Goal: Task Accomplishment & Management: Complete application form

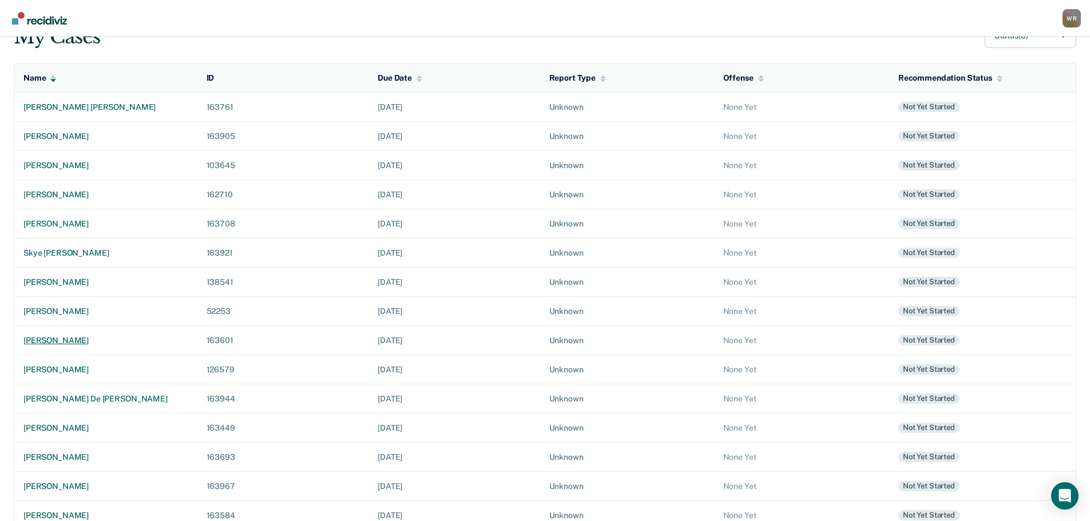
scroll to position [114, 0]
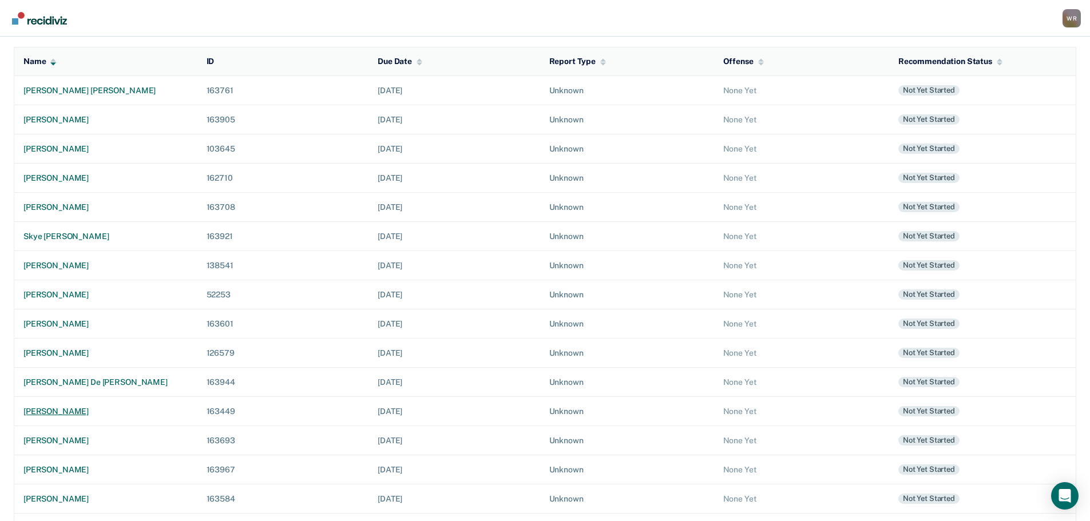
click at [65, 410] on div "[PERSON_NAME]" at bounding box center [105, 412] width 165 height 10
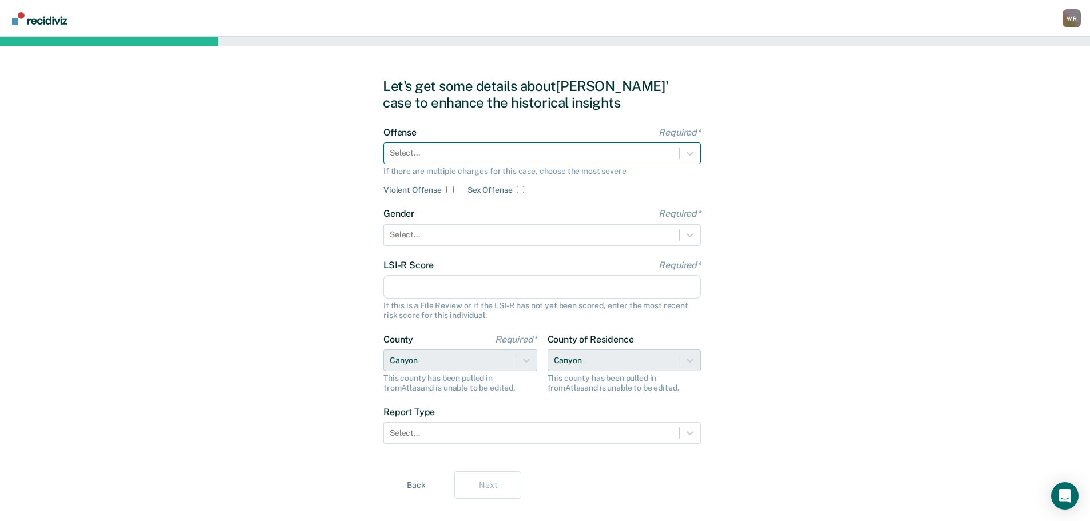
click at [549, 152] on div at bounding box center [532, 153] width 284 height 12
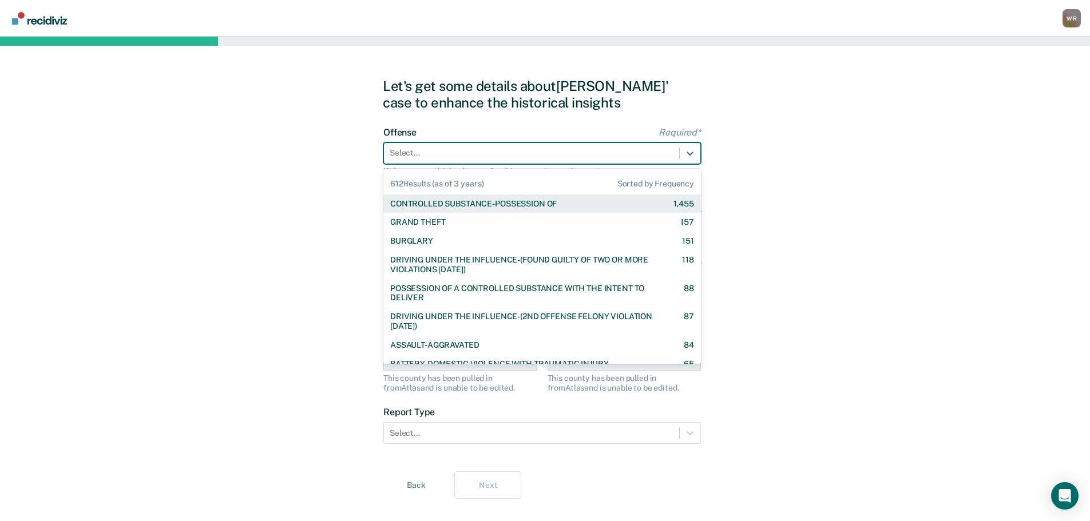
click at [434, 201] on div "CONTROLLED SUBSTANCE-POSSESSION OF" at bounding box center [473, 204] width 167 height 10
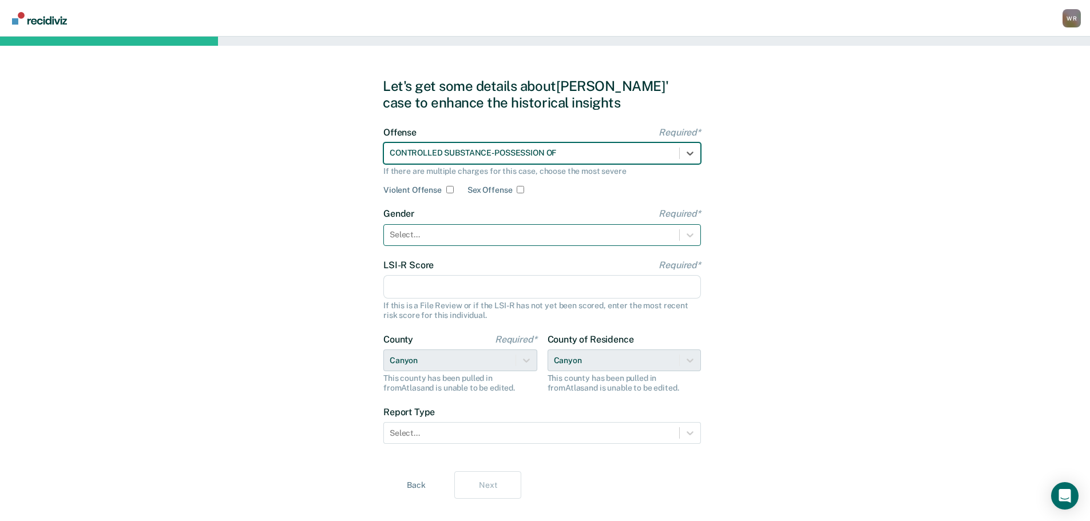
click at [444, 232] on div at bounding box center [532, 235] width 284 height 12
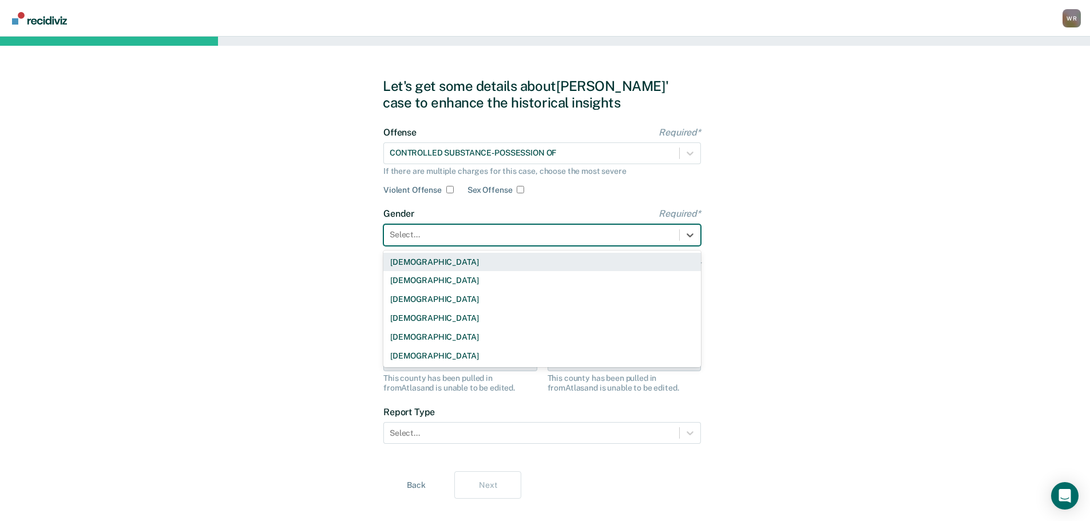
click at [419, 261] on div "[DEMOGRAPHIC_DATA]" at bounding box center [542, 262] width 318 height 19
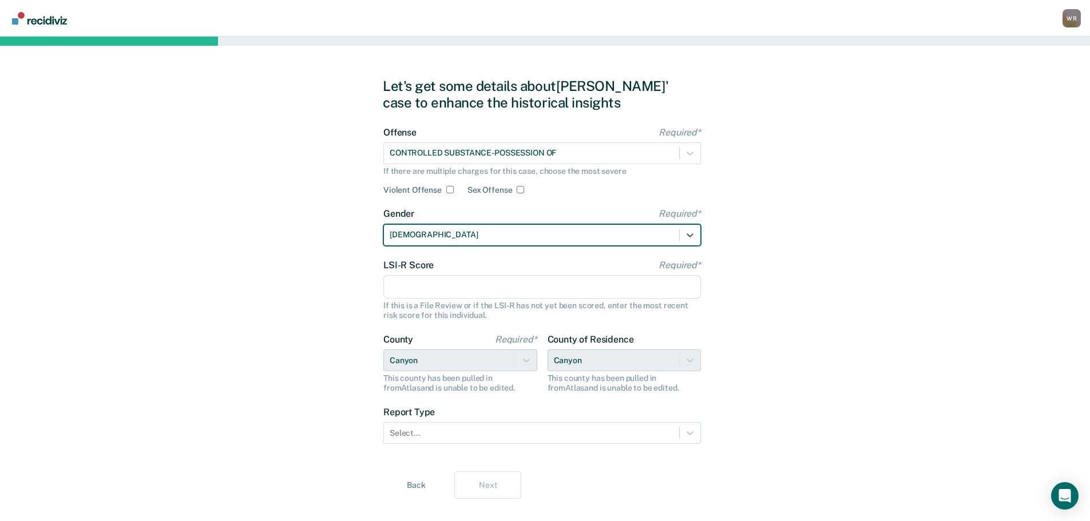
click at [446, 294] on input "LSI-R Score Required*" at bounding box center [542, 287] width 318 height 24
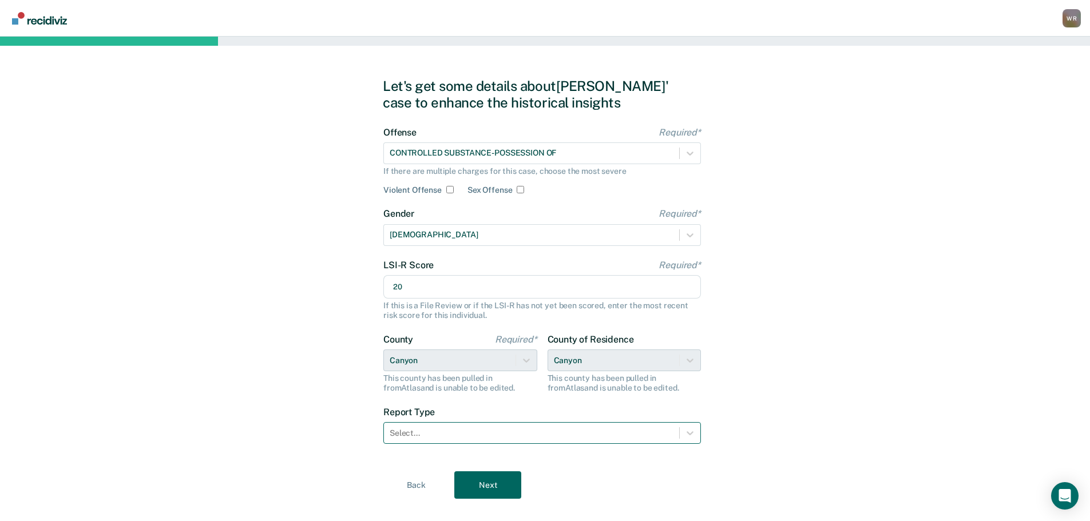
type input "20"
click at [477, 433] on div at bounding box center [532, 433] width 284 height 12
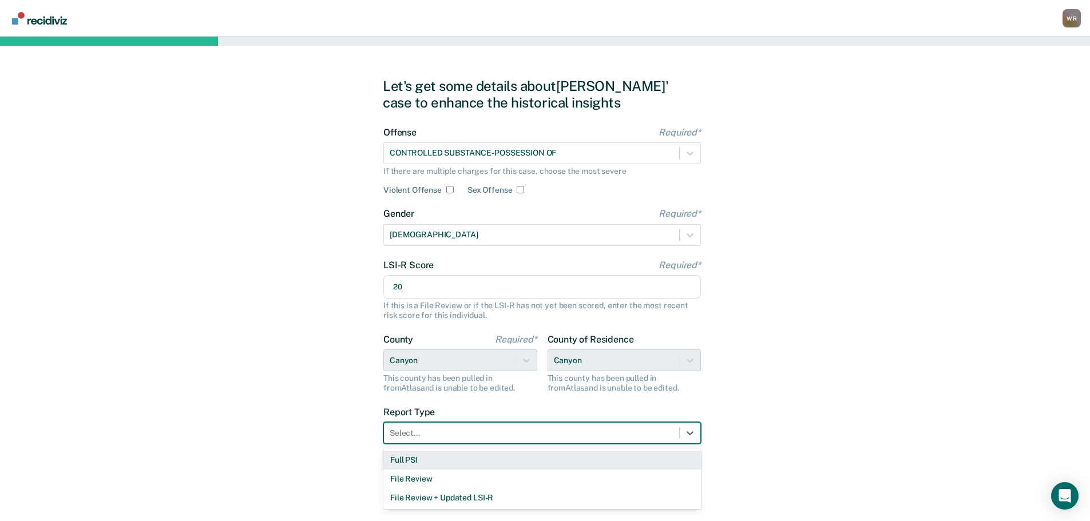
click at [442, 468] on div "Full PSI" at bounding box center [542, 460] width 318 height 19
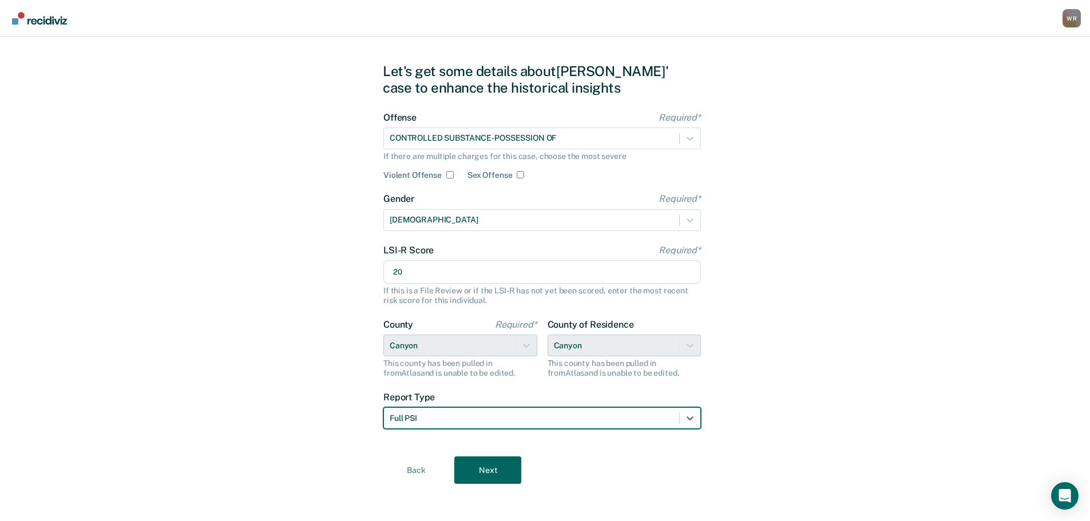
scroll to position [19, 0]
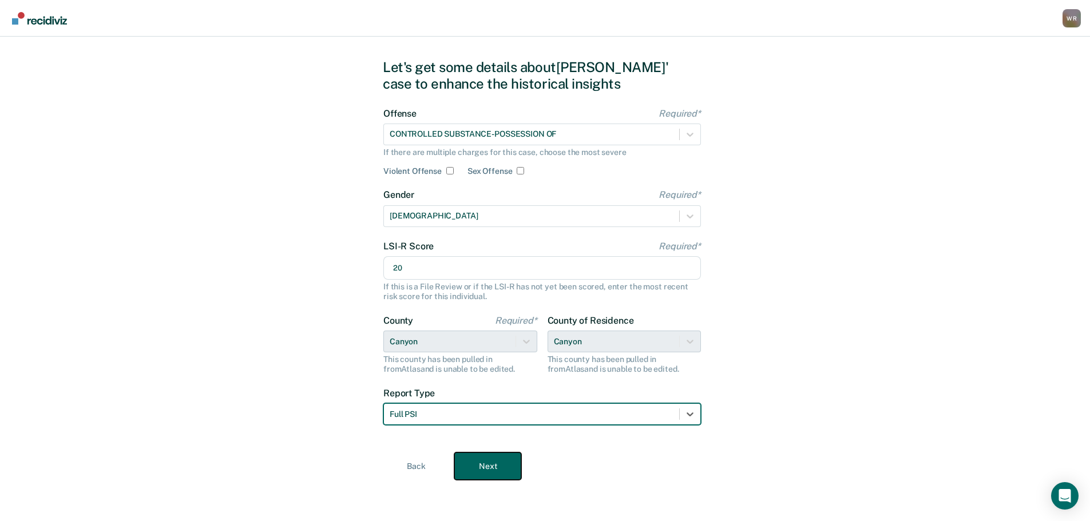
click at [480, 467] on button "Next" at bounding box center [487, 466] width 67 height 27
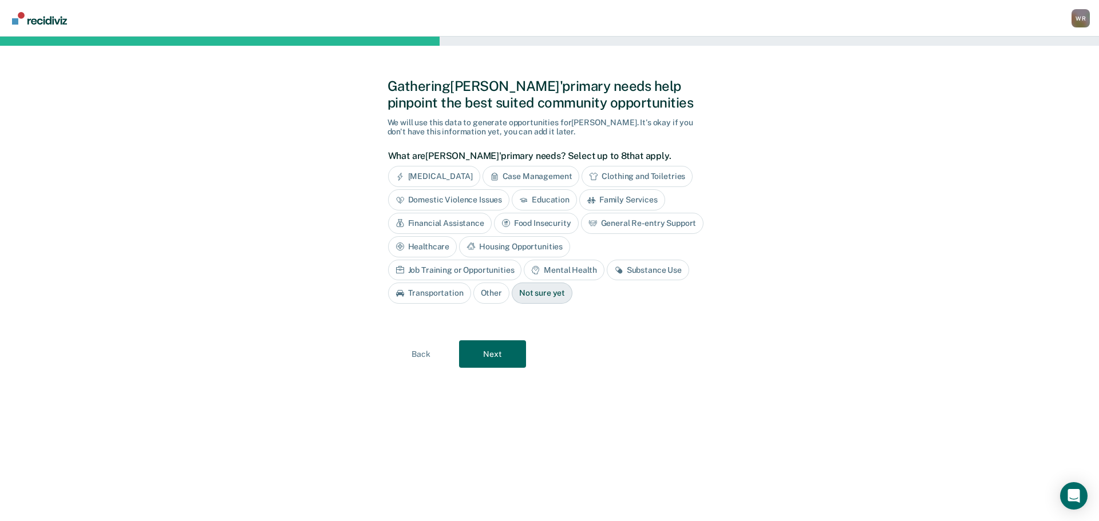
click at [607, 271] on div "Substance Use" at bounding box center [648, 270] width 82 height 21
click at [489, 353] on button "Next" at bounding box center [492, 354] width 67 height 27
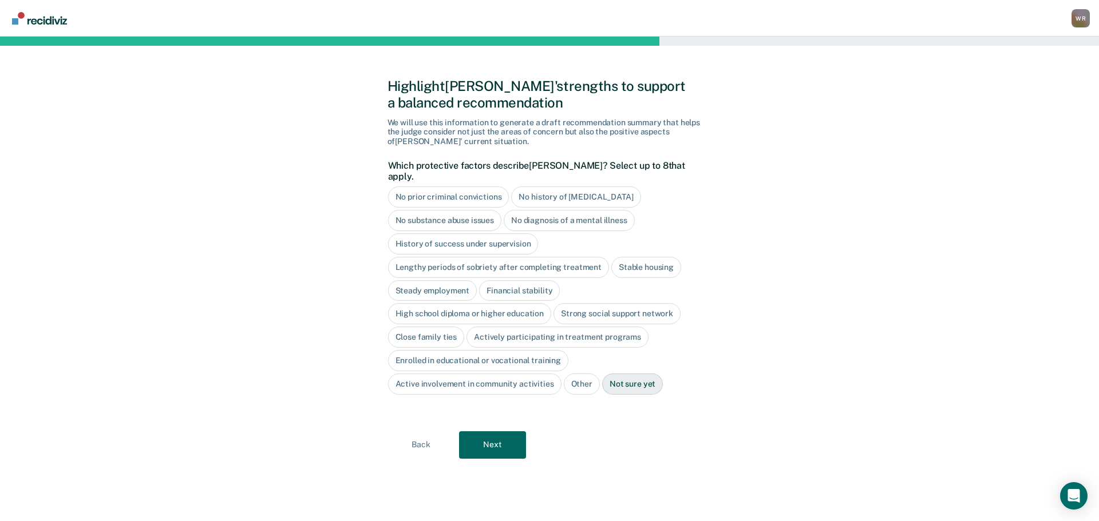
click at [553, 210] on div "No diagnosis of a mental illness" at bounding box center [569, 220] width 131 height 21
click at [516, 233] on div "History of success under supervision" at bounding box center [463, 243] width 151 height 21
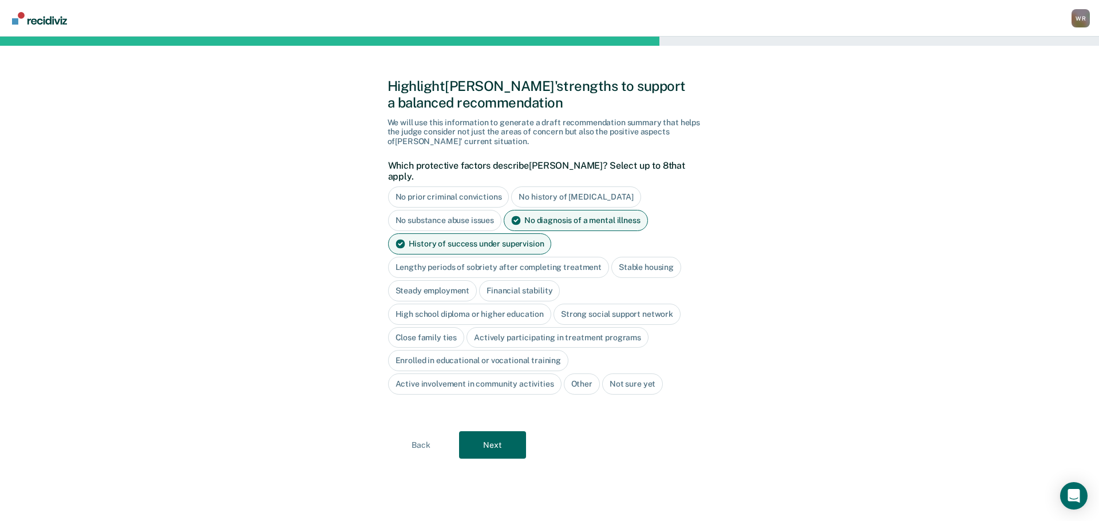
click at [520, 257] on div "Lengthy periods of sobriety after completing treatment" at bounding box center [498, 267] width 221 height 21
click at [656, 257] on div "Stable housing" at bounding box center [659, 267] width 70 height 21
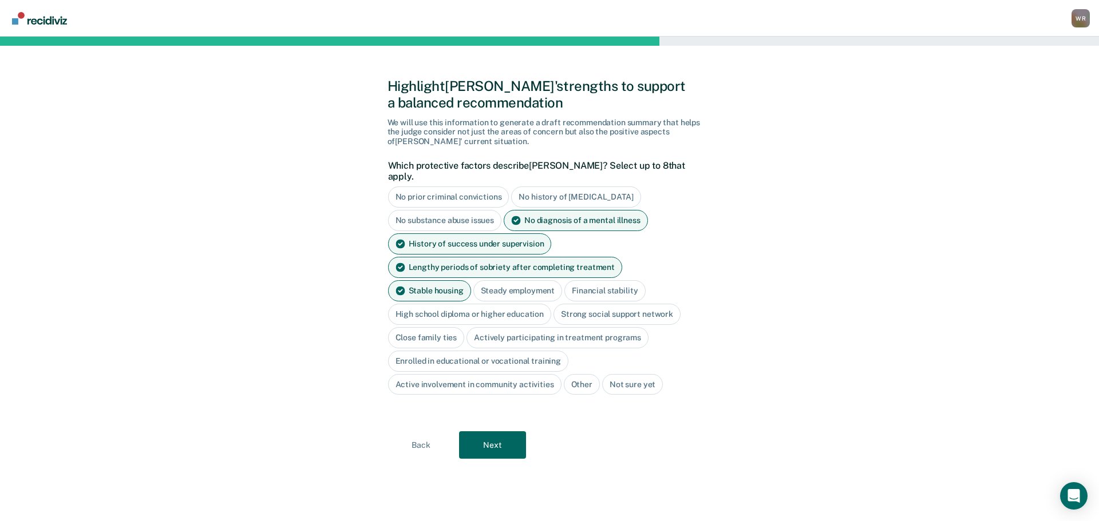
click at [432, 327] on div "Close family ties" at bounding box center [426, 337] width 77 height 21
click at [487, 433] on button "Next" at bounding box center [492, 445] width 67 height 27
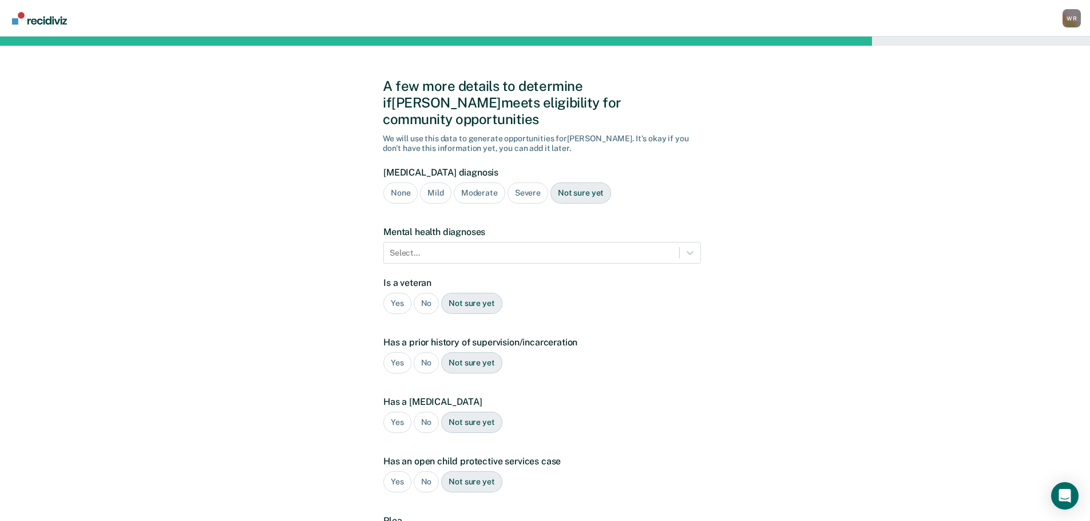
click at [533, 183] on div "Severe" at bounding box center [528, 193] width 41 height 21
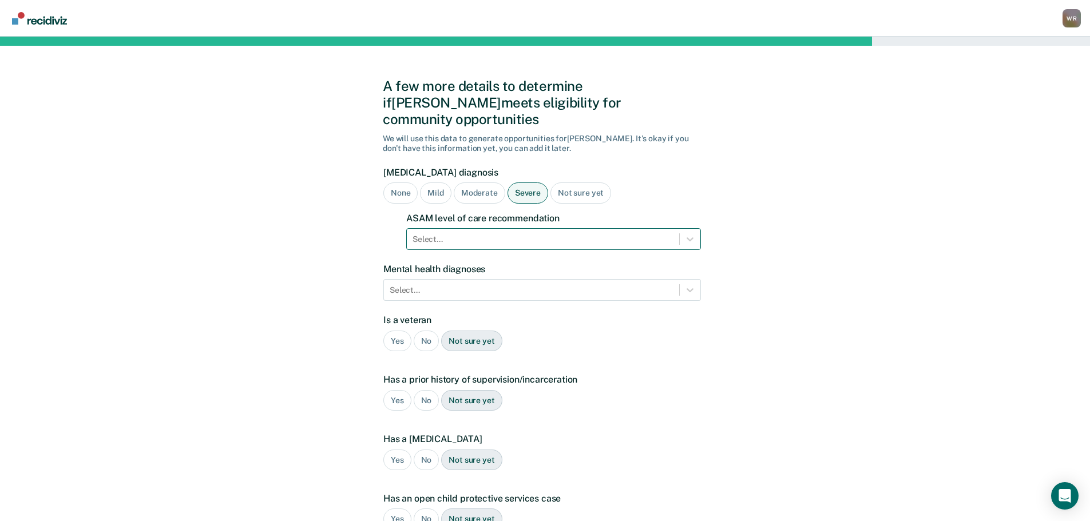
click at [486, 233] on div at bounding box center [543, 239] width 261 height 12
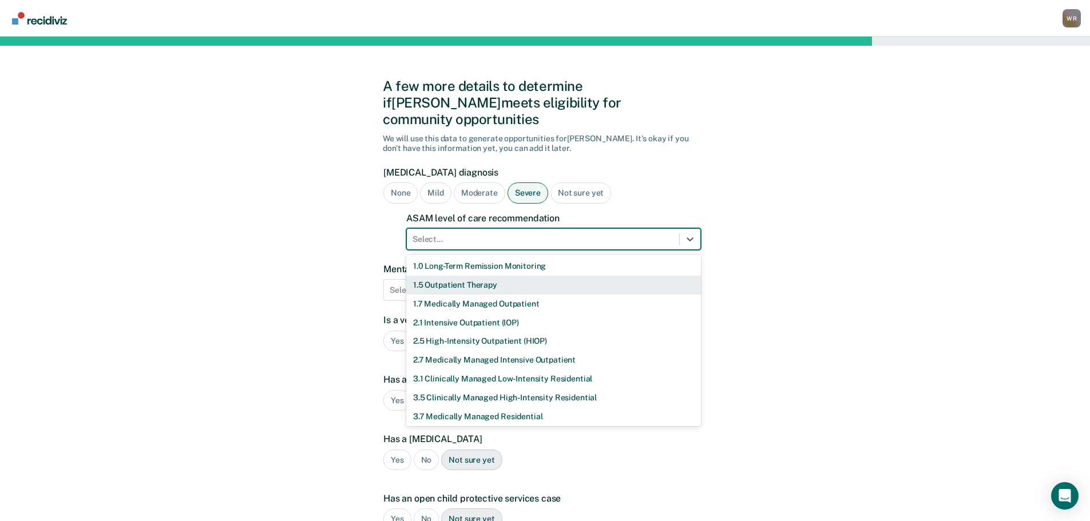
click at [441, 276] on div "1.5 Outpatient Therapy" at bounding box center [553, 285] width 295 height 19
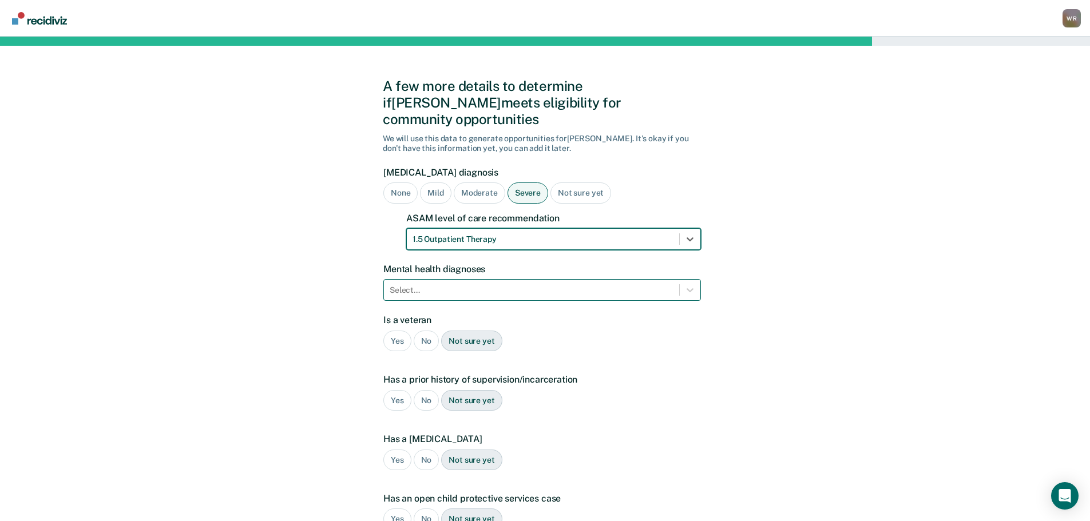
click at [446, 284] on div at bounding box center [532, 290] width 284 height 12
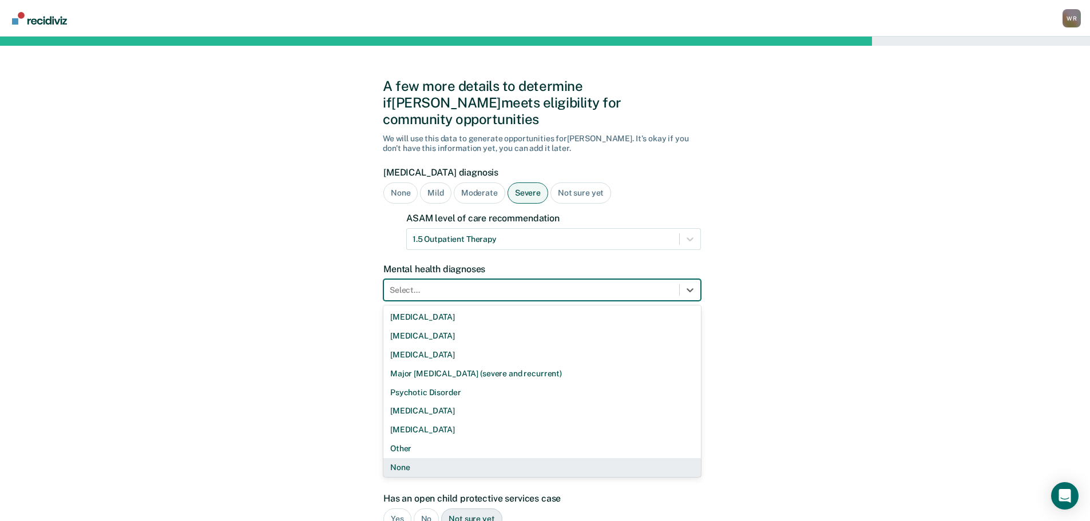
click at [417, 458] on div "None" at bounding box center [542, 467] width 318 height 19
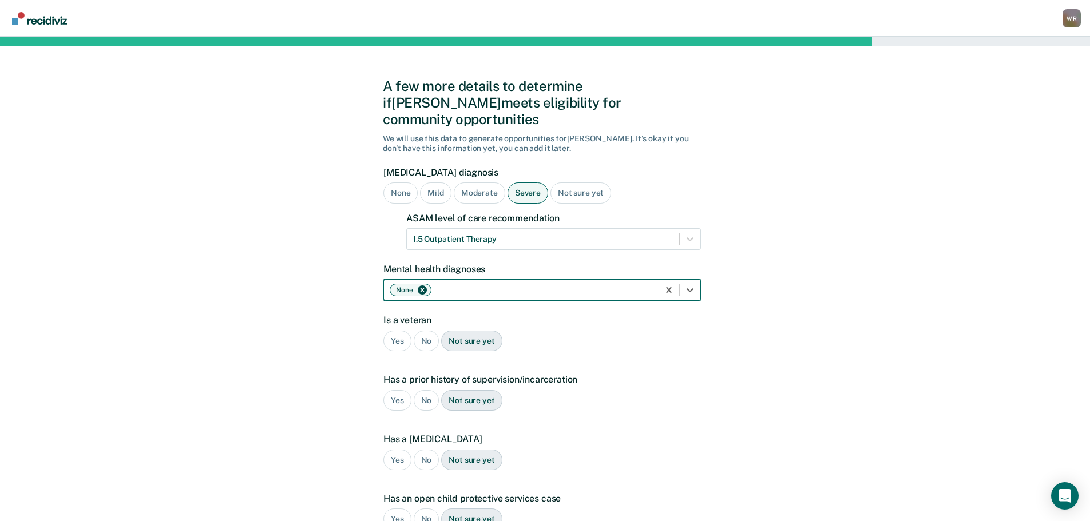
click at [425, 331] on div "No" at bounding box center [427, 341] width 26 height 21
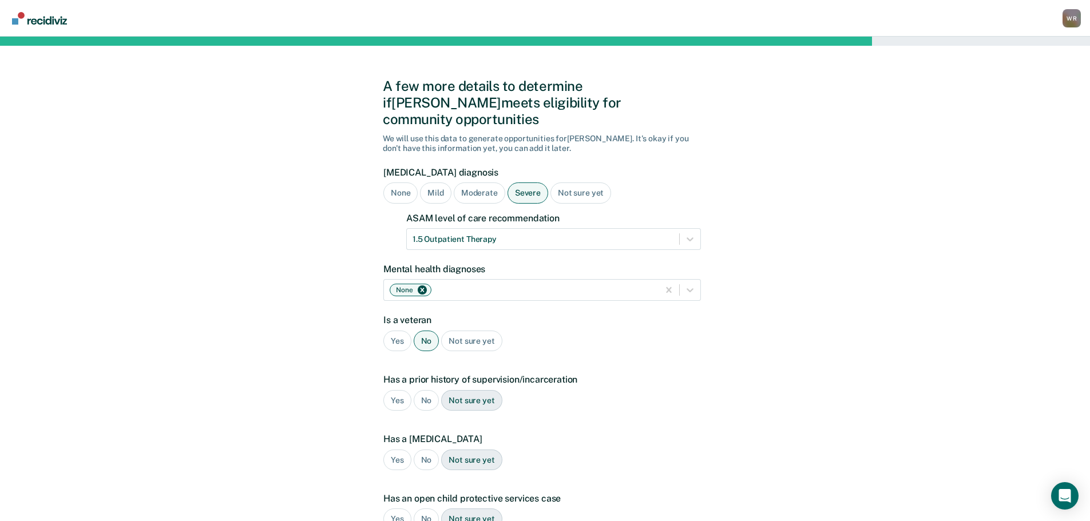
click at [403, 390] on div "Yes" at bounding box center [397, 400] width 28 height 21
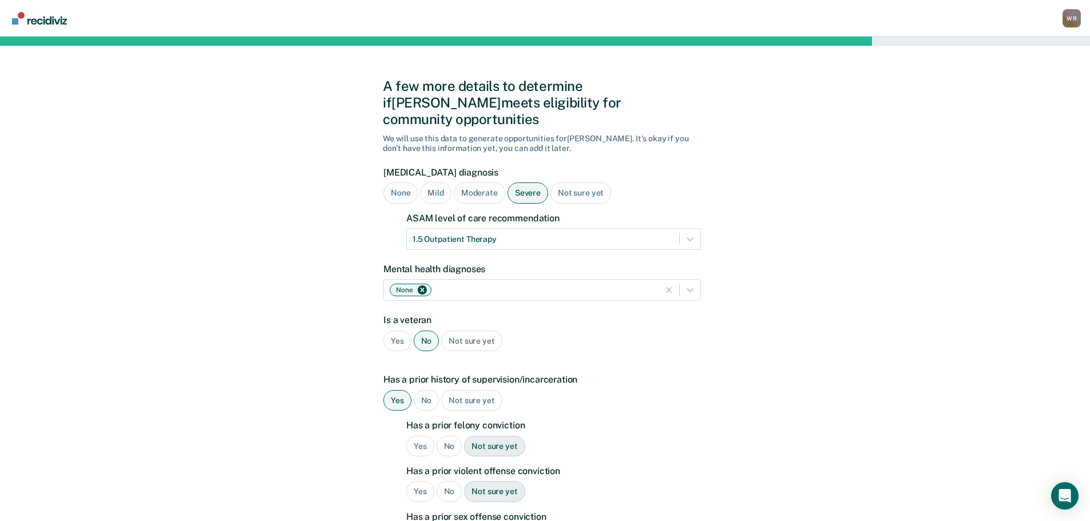
drag, startPoint x: 422, startPoint y: 431, endPoint x: 429, endPoint y: 444, distance: 13.8
click at [422, 436] on div "Yes" at bounding box center [420, 446] width 28 height 21
click at [418, 481] on div "Yes" at bounding box center [420, 491] width 28 height 21
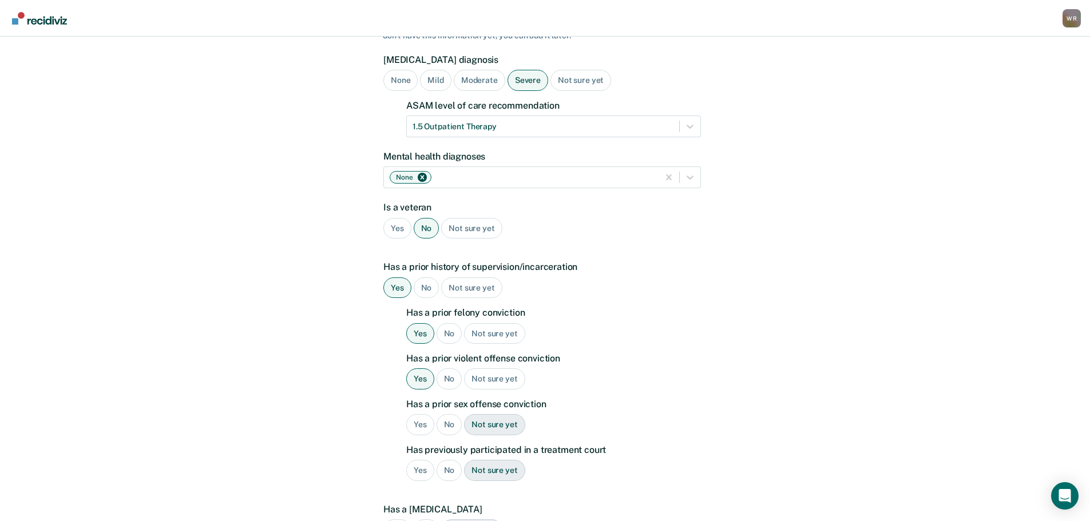
scroll to position [114, 0]
click at [446, 413] on div "No" at bounding box center [450, 423] width 26 height 21
click at [446, 458] on div "No" at bounding box center [450, 468] width 26 height 21
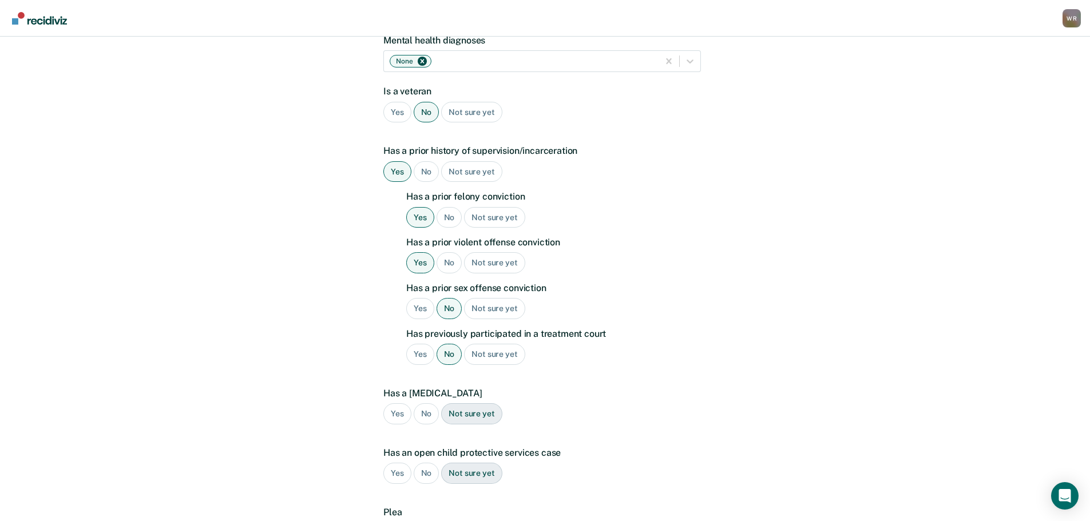
scroll to position [286, 0]
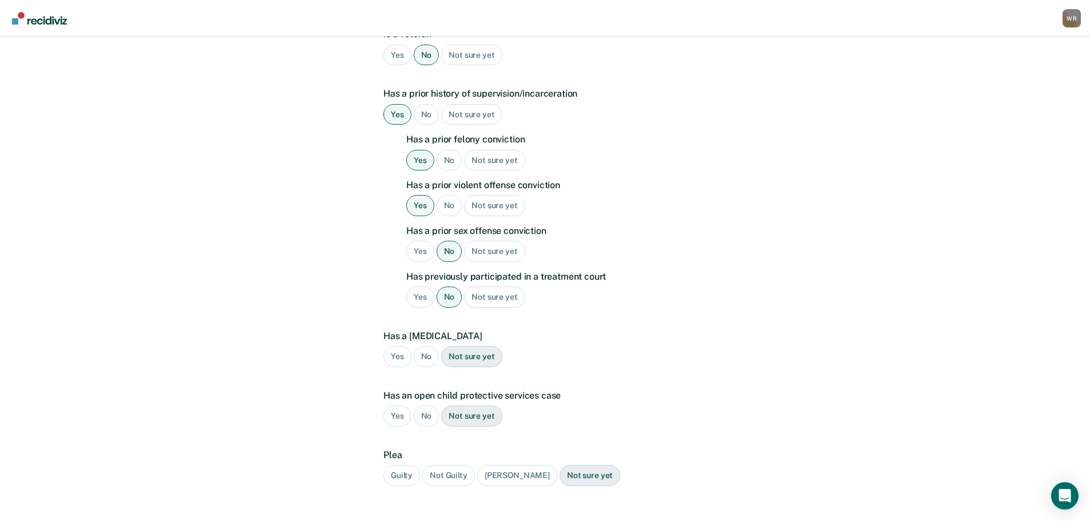
click at [423, 346] on div "No" at bounding box center [427, 356] width 26 height 21
click at [424, 406] on div "No" at bounding box center [427, 416] width 26 height 21
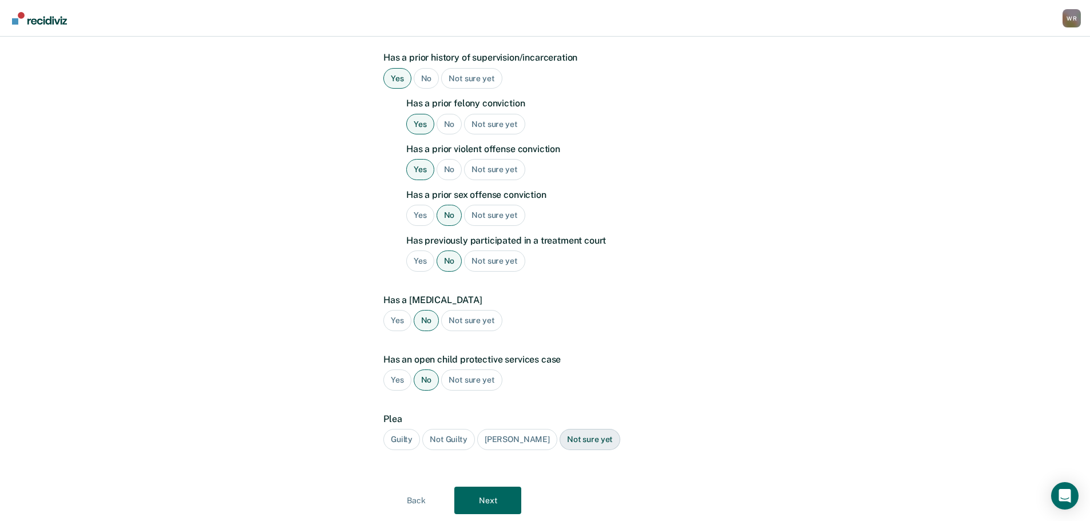
scroll to position [340, 0]
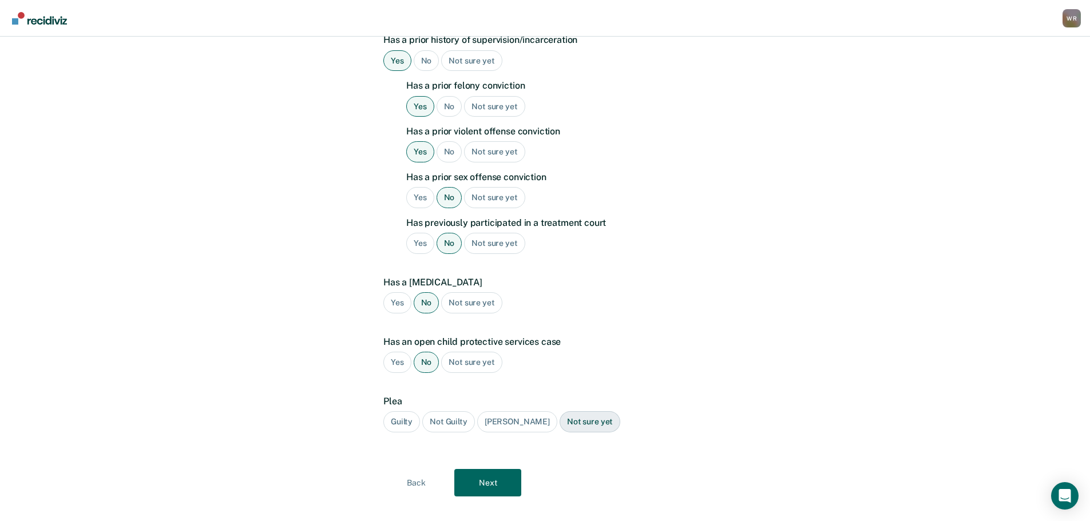
click at [398, 411] on div "Guilty" at bounding box center [401, 421] width 37 height 21
click at [480, 469] on button "Next" at bounding box center [487, 482] width 67 height 27
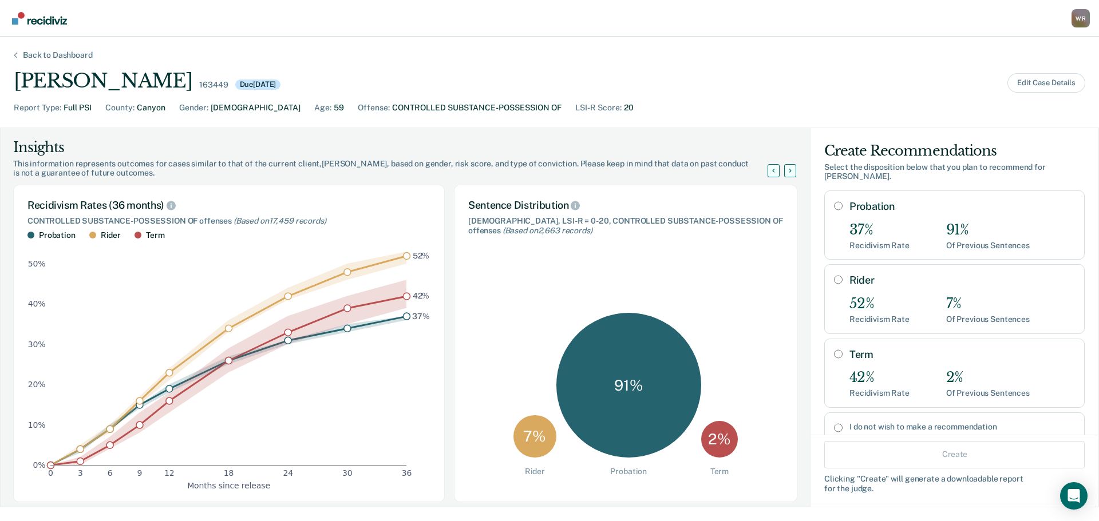
click at [834, 205] on input "Probation" at bounding box center [838, 205] width 9 height 9
radio input "true"
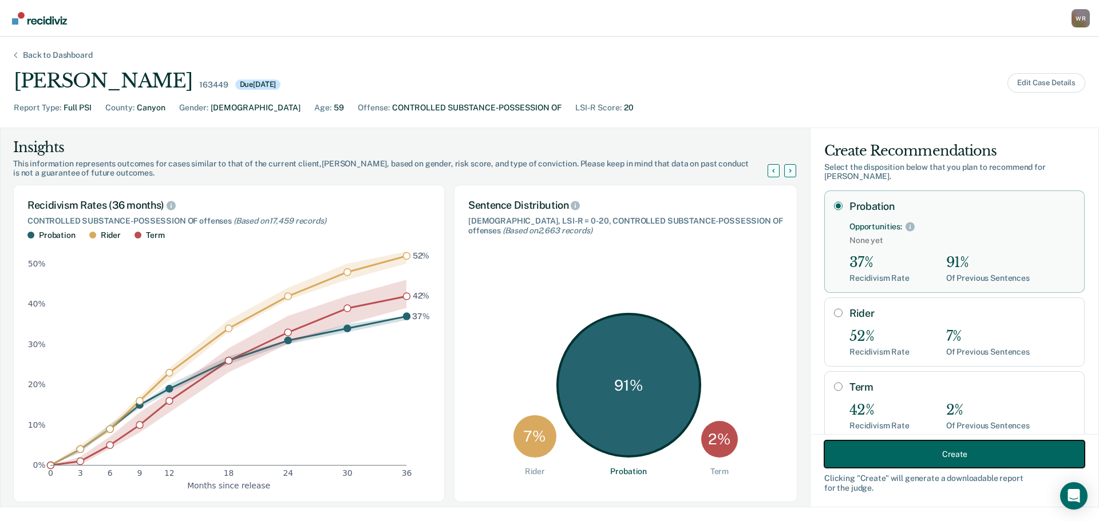
click at [951, 455] on button "Create" at bounding box center [954, 454] width 260 height 27
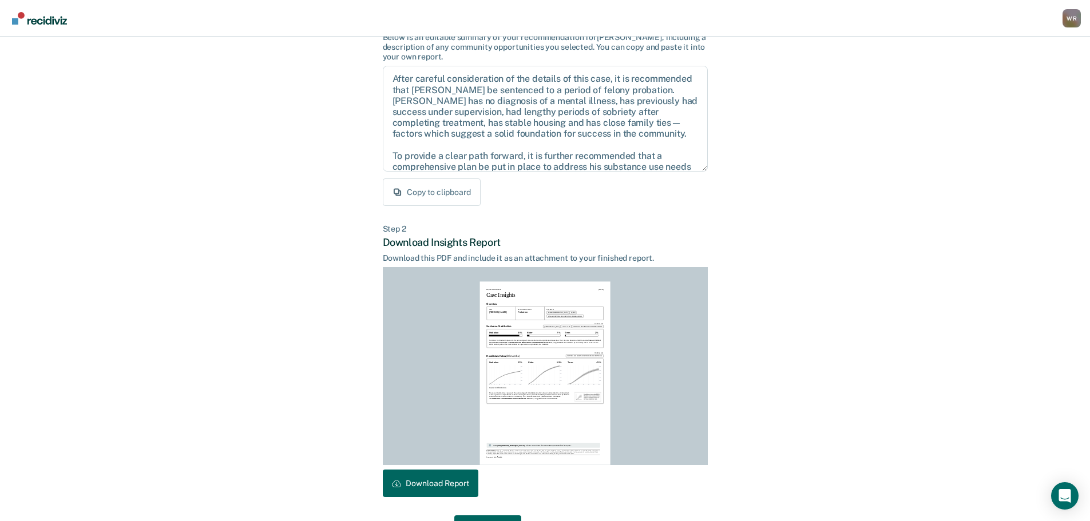
scroll to position [131, 0]
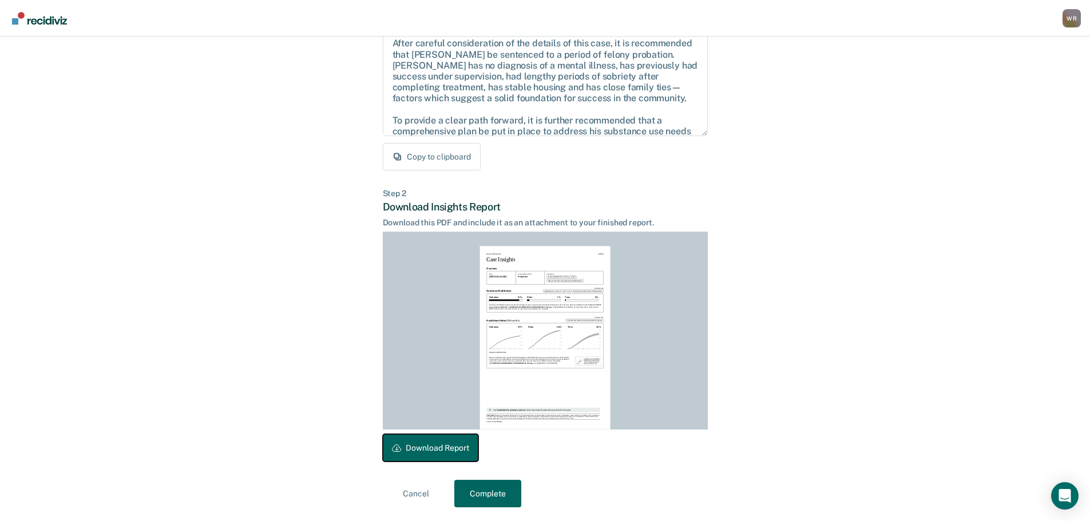
click at [446, 448] on button "Download Report" at bounding box center [431, 447] width 96 height 27
click at [494, 491] on button "Complete" at bounding box center [487, 493] width 67 height 27
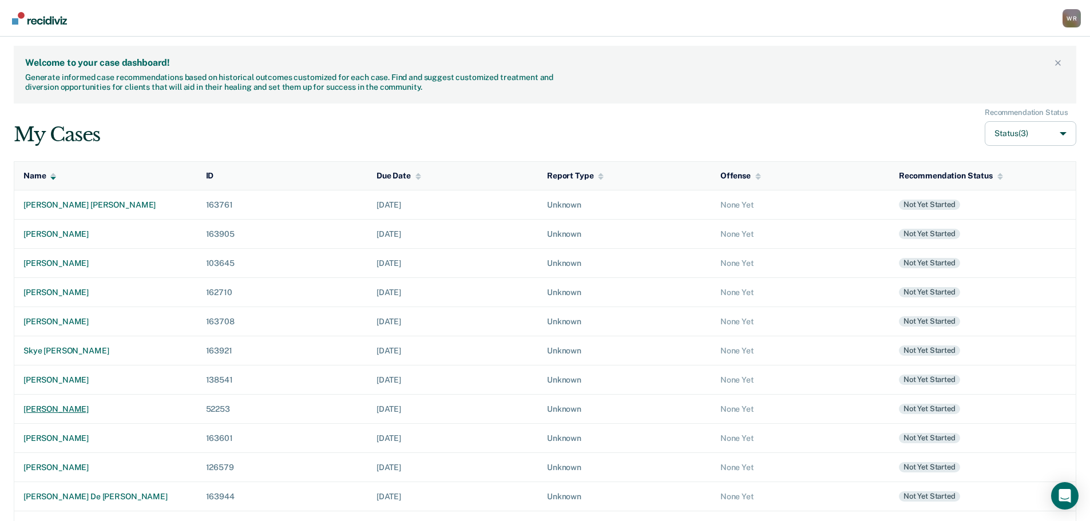
click at [68, 408] on div "[PERSON_NAME]" at bounding box center [105, 410] width 164 height 10
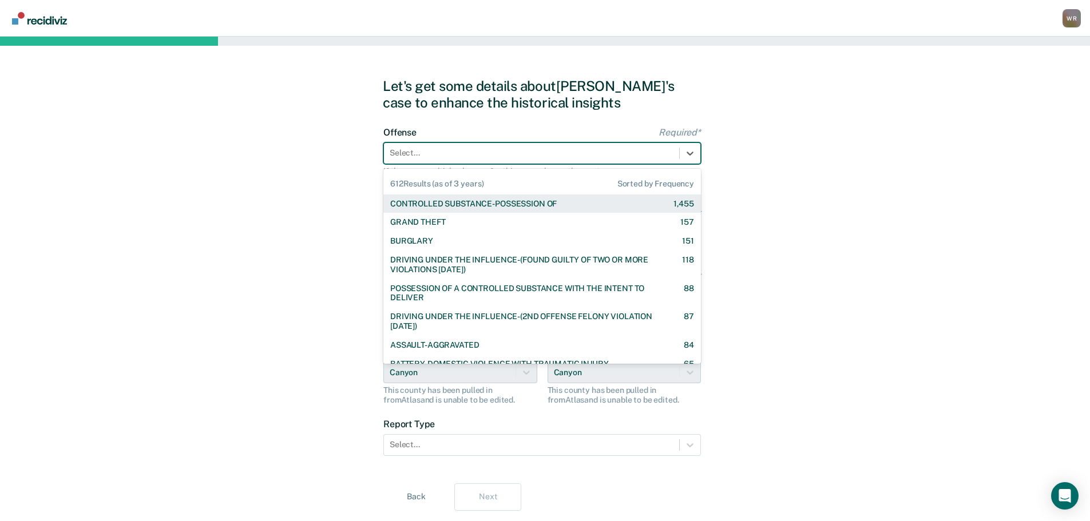
click at [470, 154] on div at bounding box center [532, 153] width 284 height 12
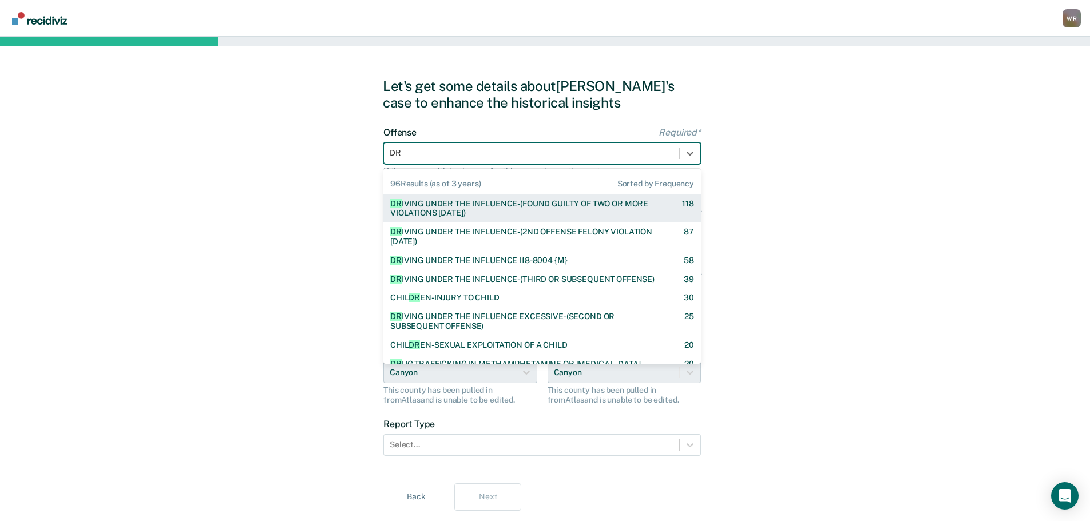
type input "DRU"
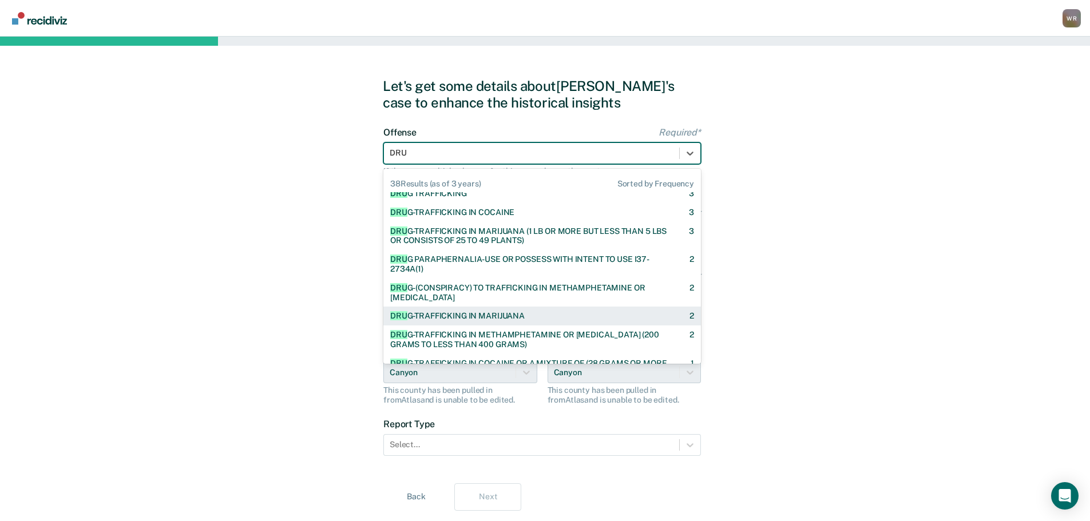
scroll to position [114, 0]
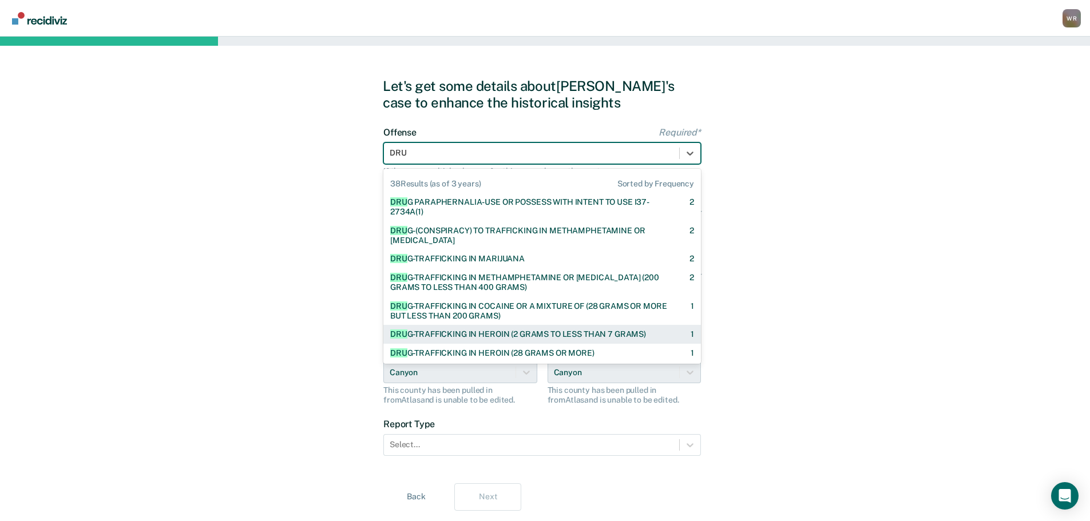
click at [464, 334] on div "DRU G-TRAFFICKING IN HEROIN (2 GRAMS TO LESS THAN 7 GRAMS)" at bounding box center [518, 335] width 256 height 10
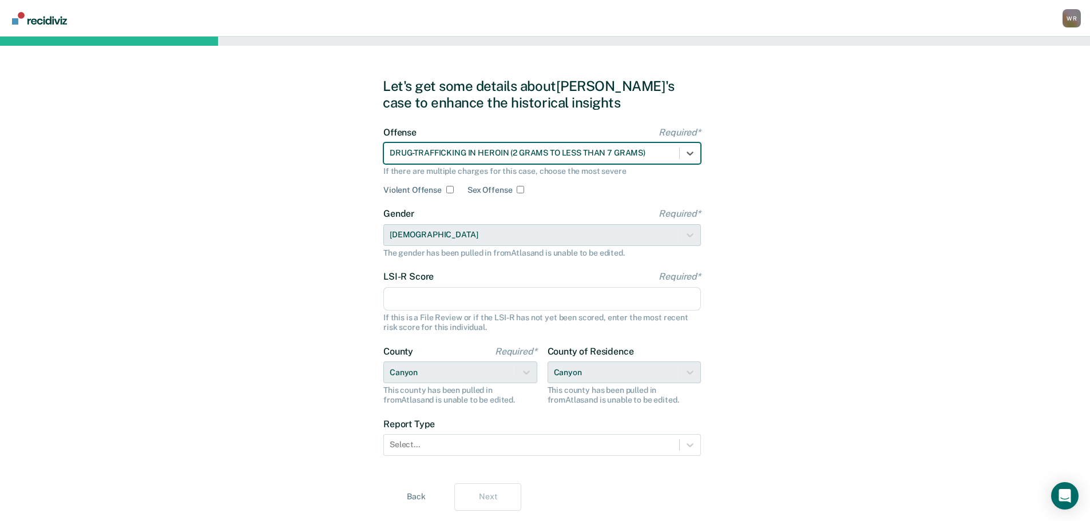
click at [452, 301] on input "LSI-R Score Required*" at bounding box center [542, 299] width 318 height 24
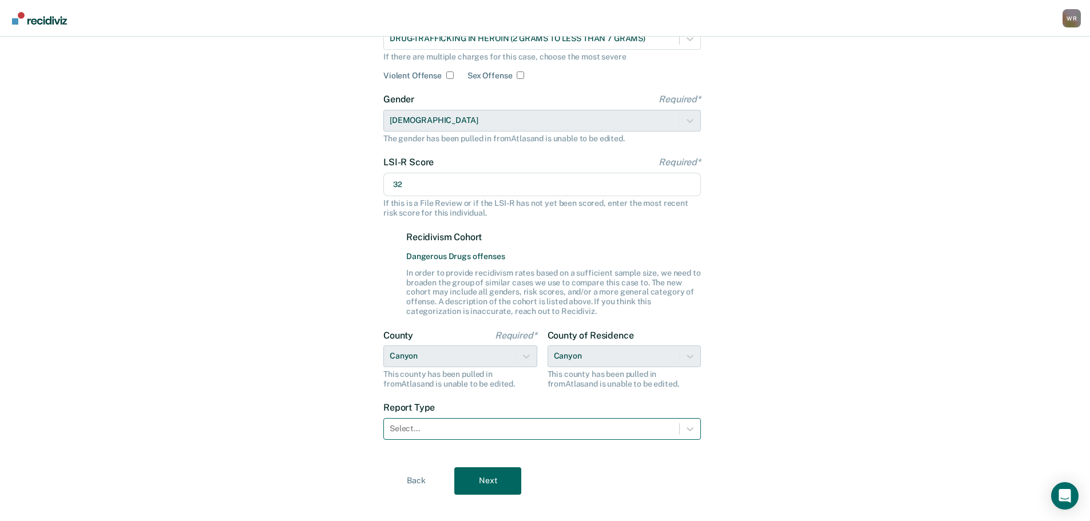
type input "32"
click at [454, 431] on div at bounding box center [532, 429] width 284 height 12
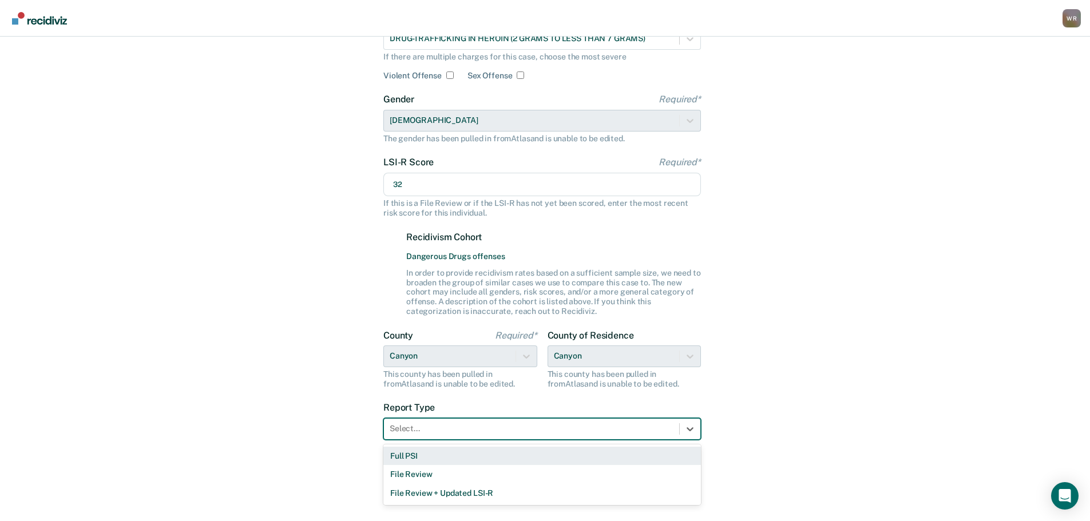
click at [434, 456] on div "Full PSI" at bounding box center [542, 456] width 318 height 19
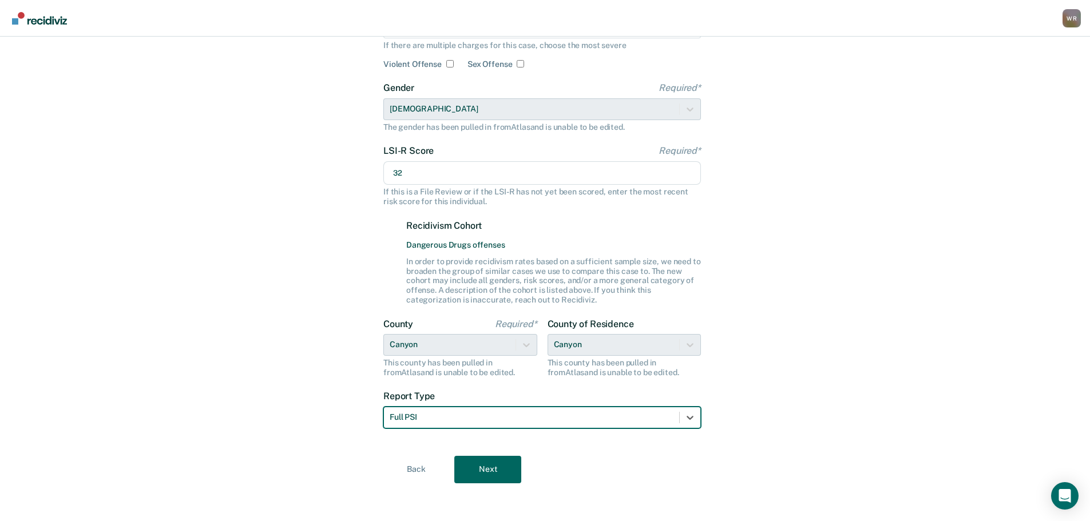
scroll to position [129, 0]
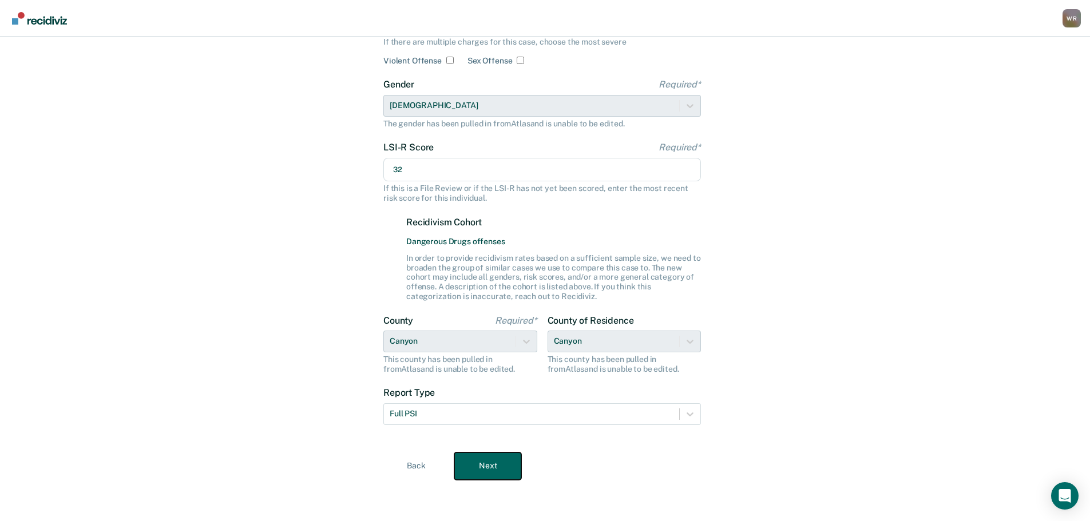
click at [478, 462] on button "Next" at bounding box center [487, 466] width 67 height 27
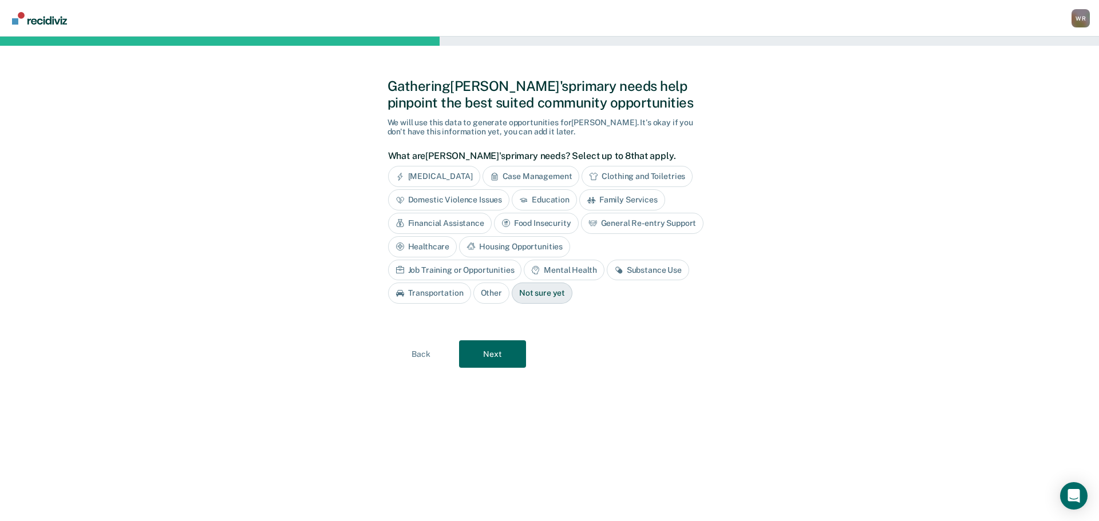
click at [524, 271] on div "Mental Health" at bounding box center [564, 270] width 80 height 21
click at [620, 268] on div "Substance Use" at bounding box center [661, 270] width 82 height 21
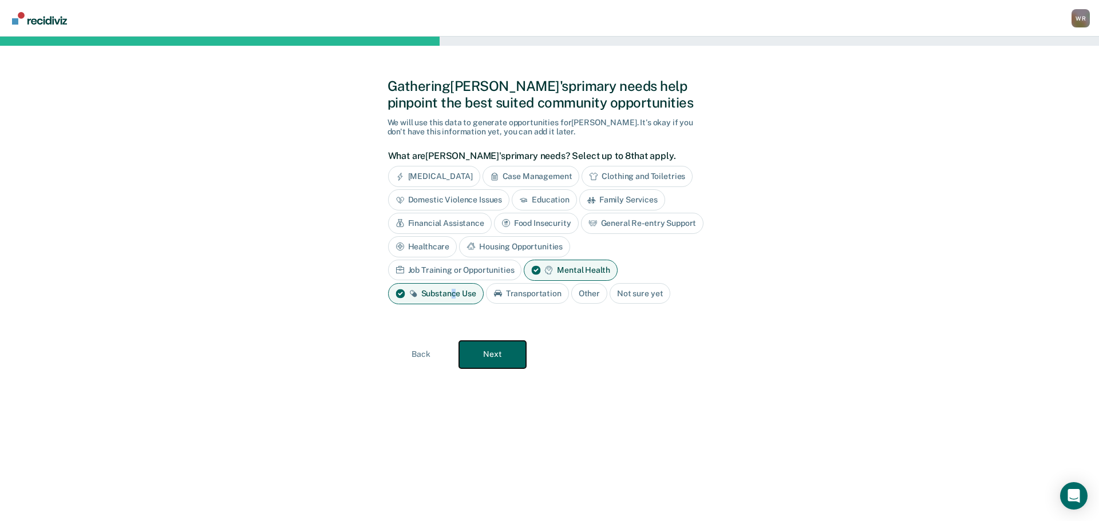
click at [502, 349] on button "Next" at bounding box center [492, 354] width 67 height 27
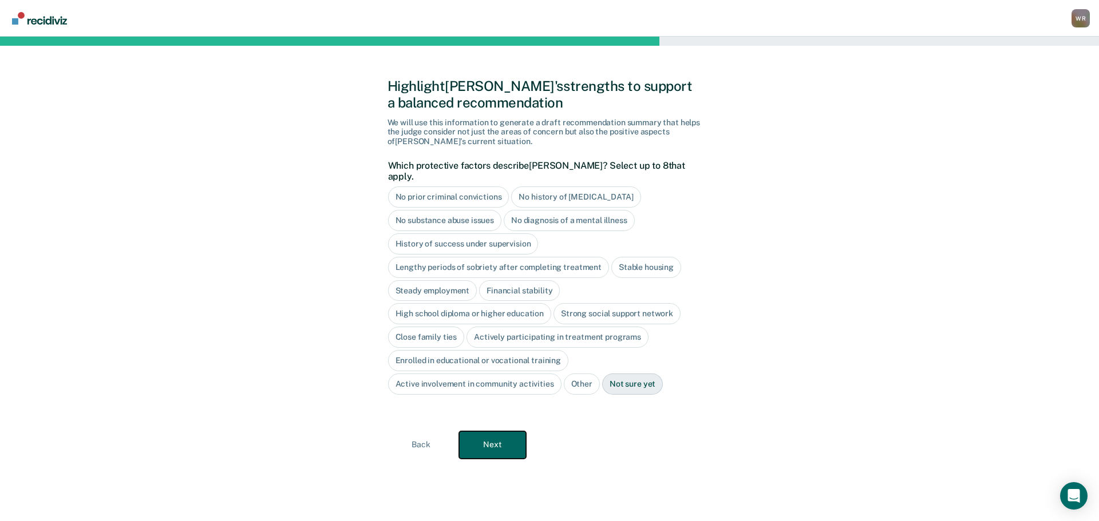
click at [498, 438] on button "Next" at bounding box center [492, 444] width 67 height 27
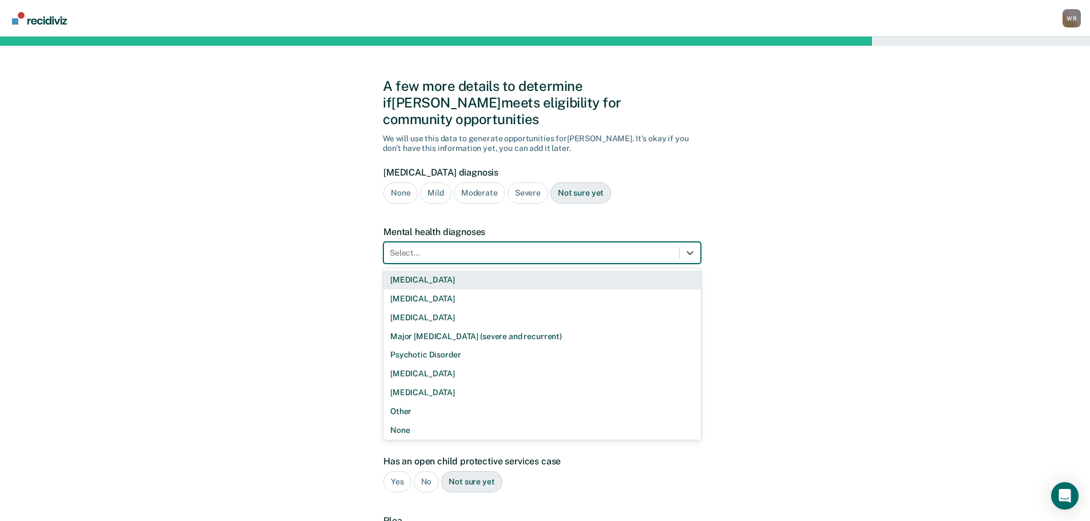
click at [516, 247] on div at bounding box center [532, 253] width 284 height 12
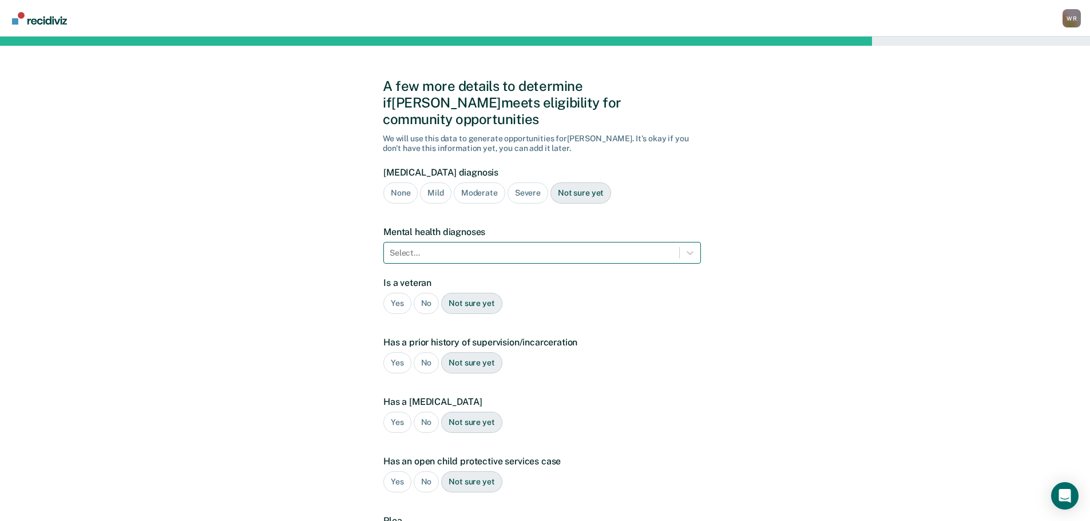
click at [419, 247] on div at bounding box center [532, 253] width 284 height 12
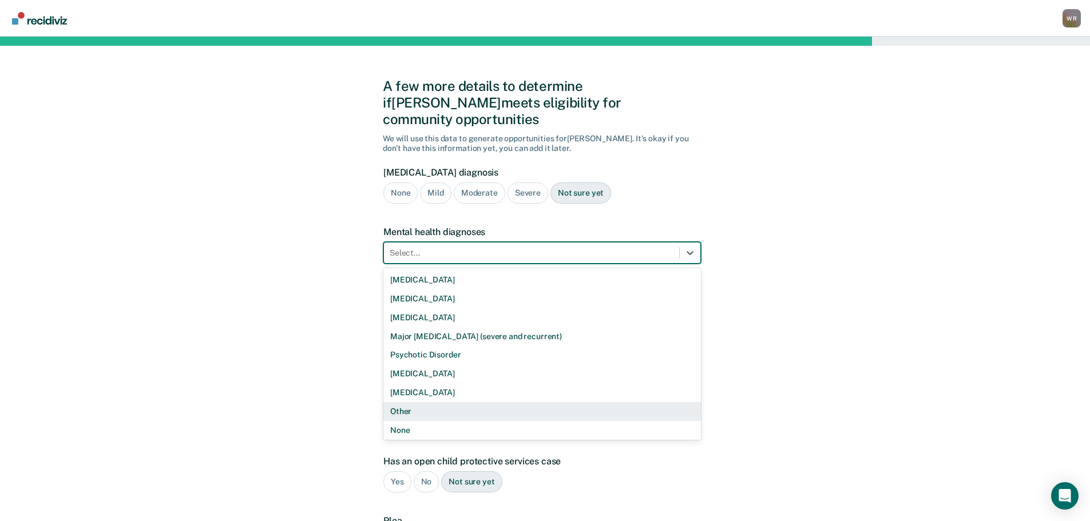
click at [409, 402] on div "Other" at bounding box center [542, 411] width 318 height 19
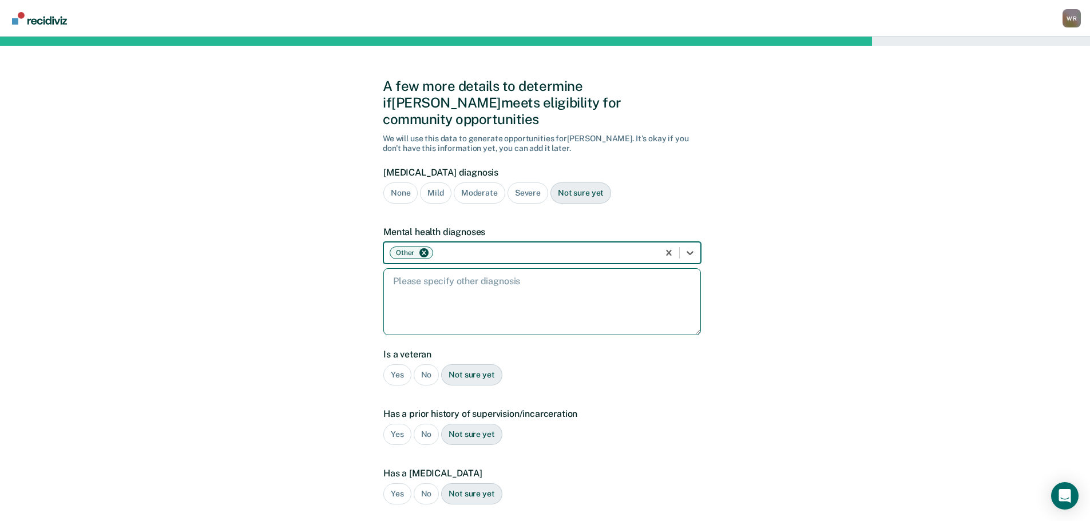
click at [485, 287] on textarea at bounding box center [542, 301] width 318 height 67
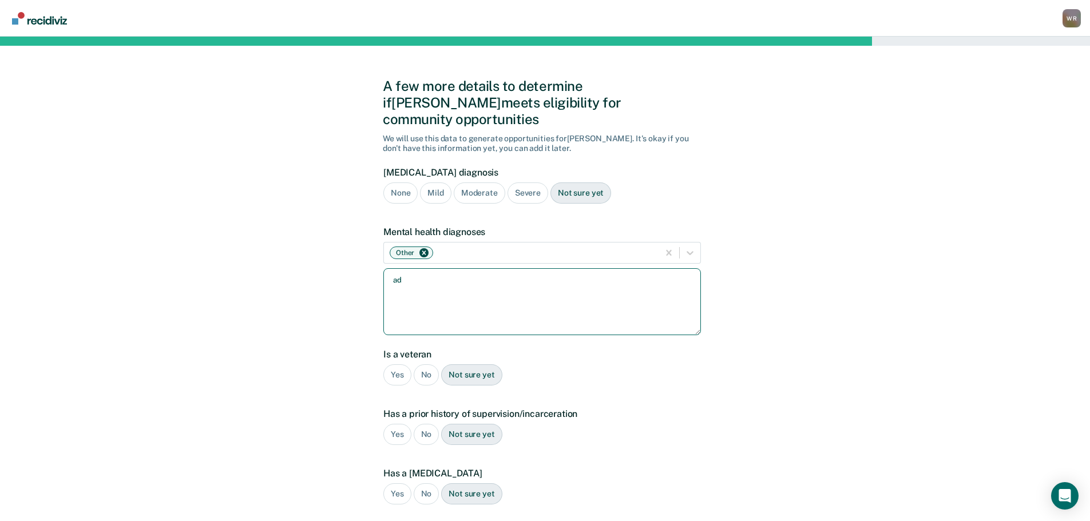
type textarea "a"
type textarea "[MEDICAL_DATA], [MEDICAL_DATA], [MEDICAL_DATA]"
click at [429, 365] on div "No" at bounding box center [427, 375] width 26 height 21
click at [396, 424] on div "Yes" at bounding box center [397, 434] width 28 height 21
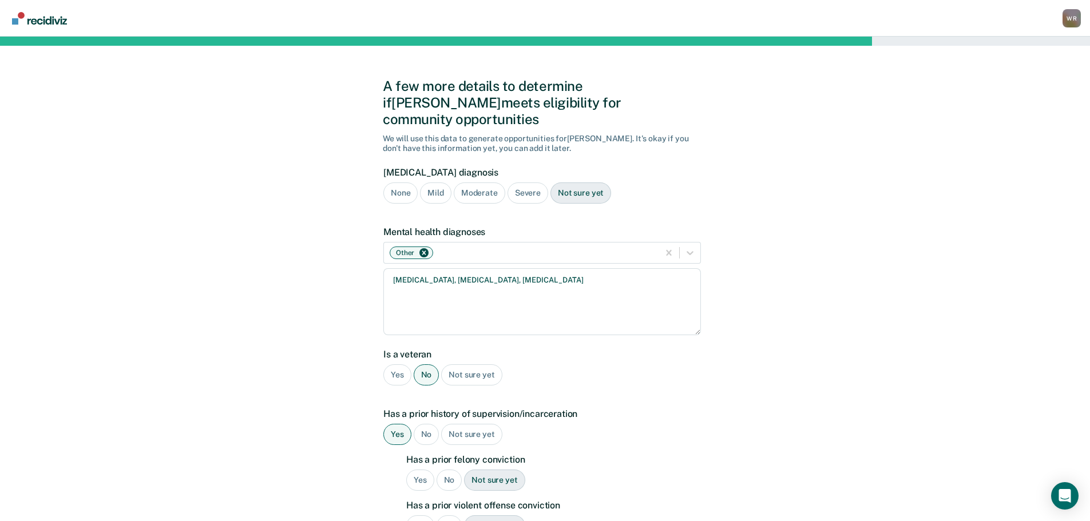
click at [422, 470] on div "Yes" at bounding box center [420, 480] width 28 height 21
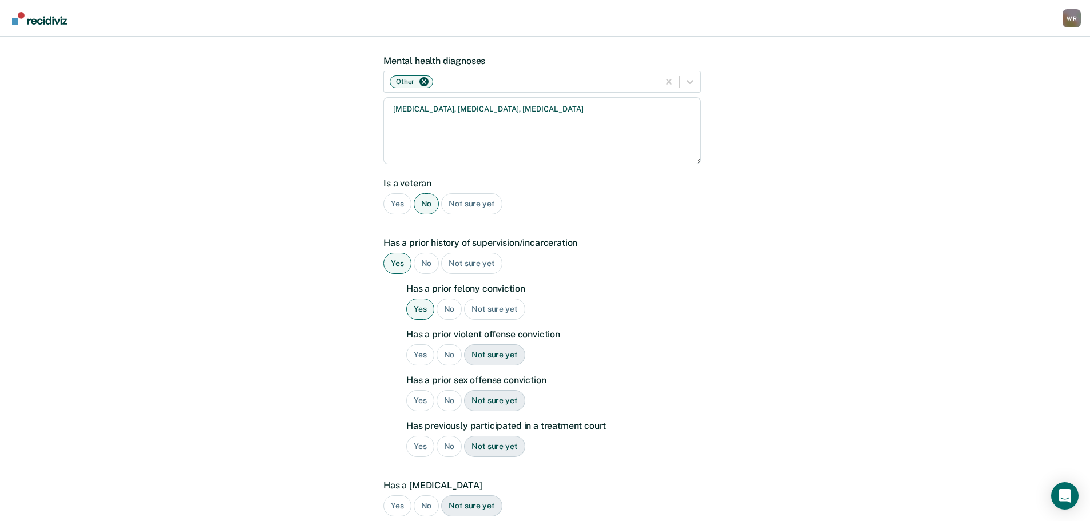
scroll to position [172, 0]
click at [453, 354] on div "Has a prior felony conviction Yes No Not sure yet Has a prior violent offense c…" at bounding box center [553, 374] width 295 height 183
click at [454, 344] on div "No" at bounding box center [450, 354] width 26 height 21
click at [452, 390] on div "No" at bounding box center [450, 400] width 26 height 21
click at [449, 435] on div "No" at bounding box center [450, 445] width 26 height 21
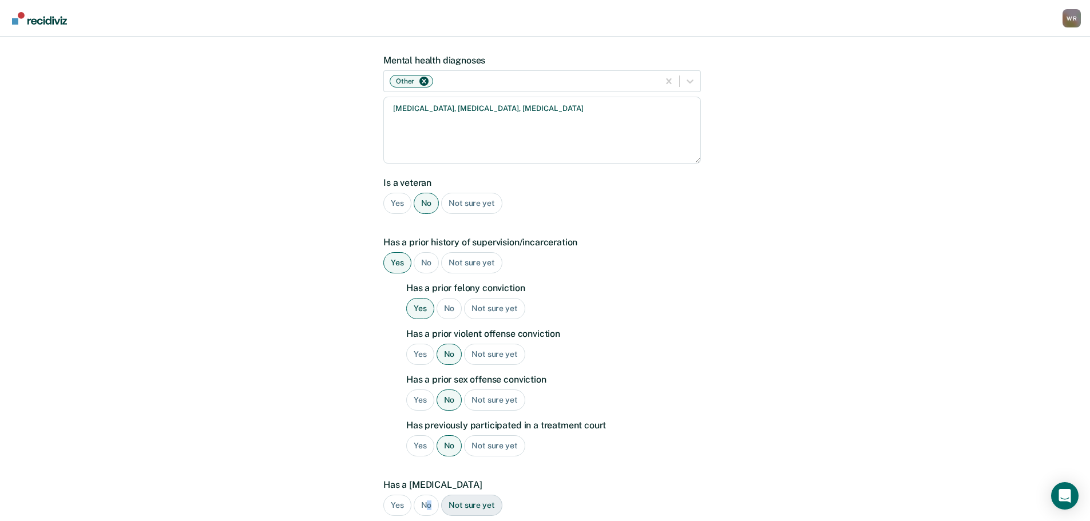
drag, startPoint x: 429, startPoint y: 488, endPoint x: 457, endPoint y: 469, distance: 33.0
click at [429, 495] on div "No" at bounding box center [427, 505] width 26 height 21
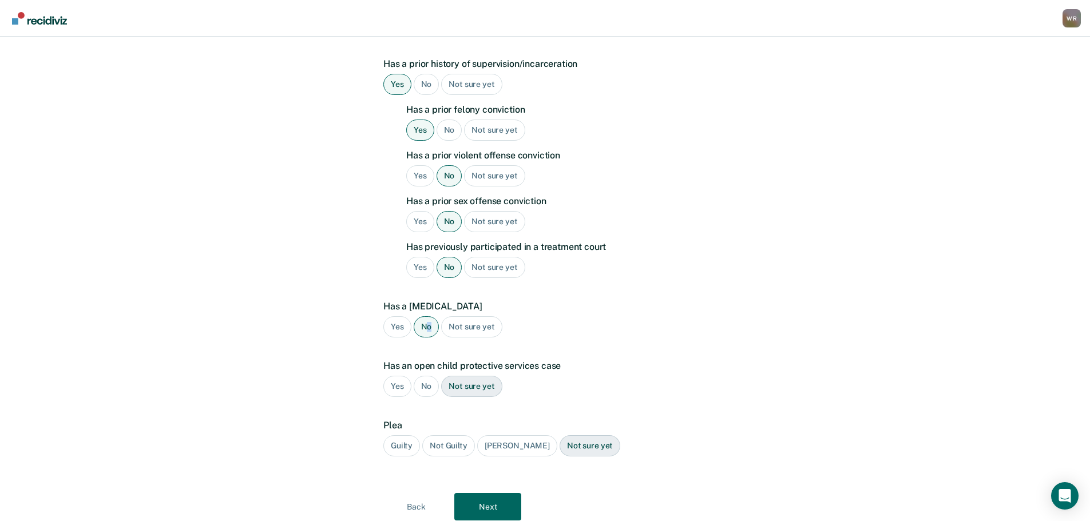
scroll to position [374, 0]
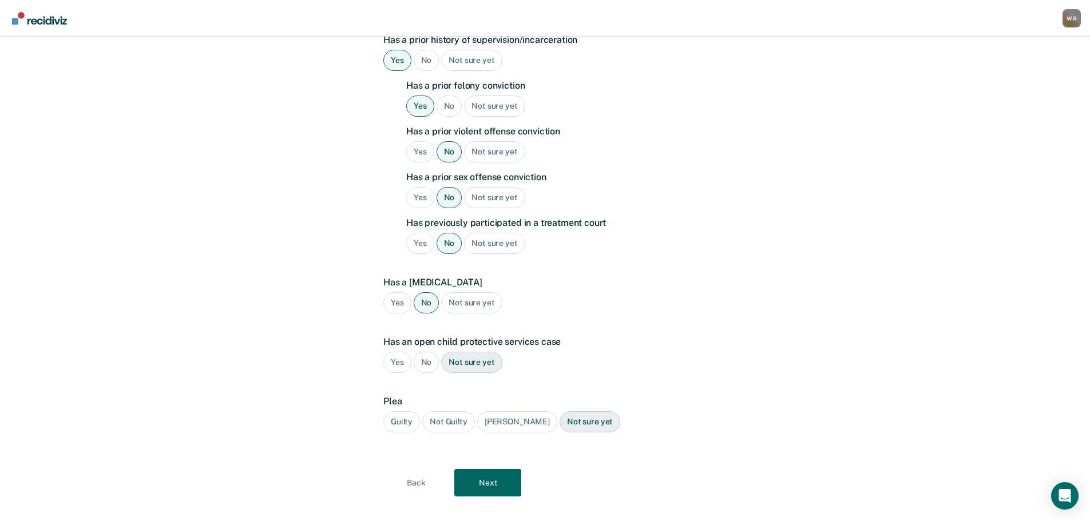
click at [428, 352] on div "No" at bounding box center [427, 362] width 26 height 21
click at [408, 411] on div "Guilty" at bounding box center [401, 421] width 37 height 21
click at [501, 469] on button "Next" at bounding box center [487, 482] width 67 height 27
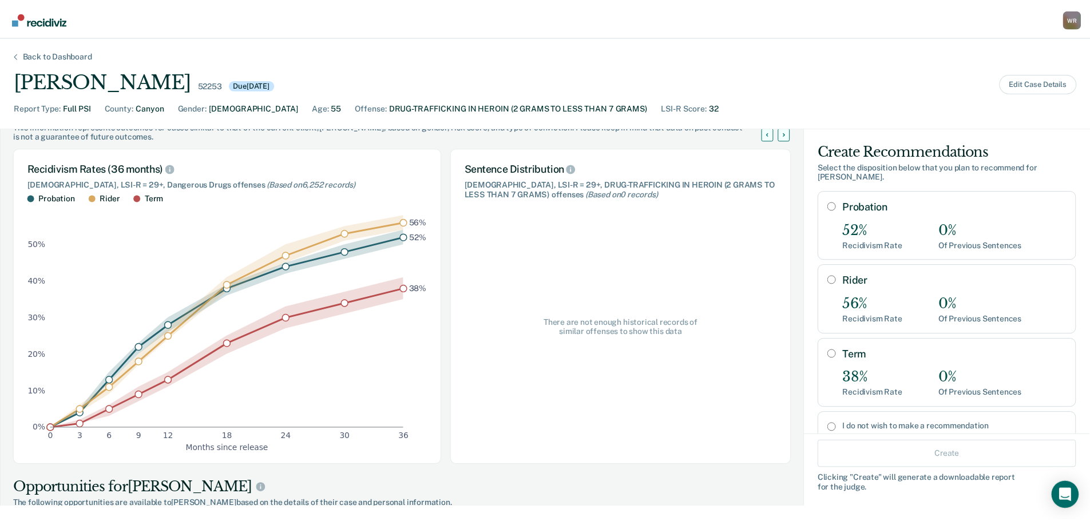
scroll to position [57, 0]
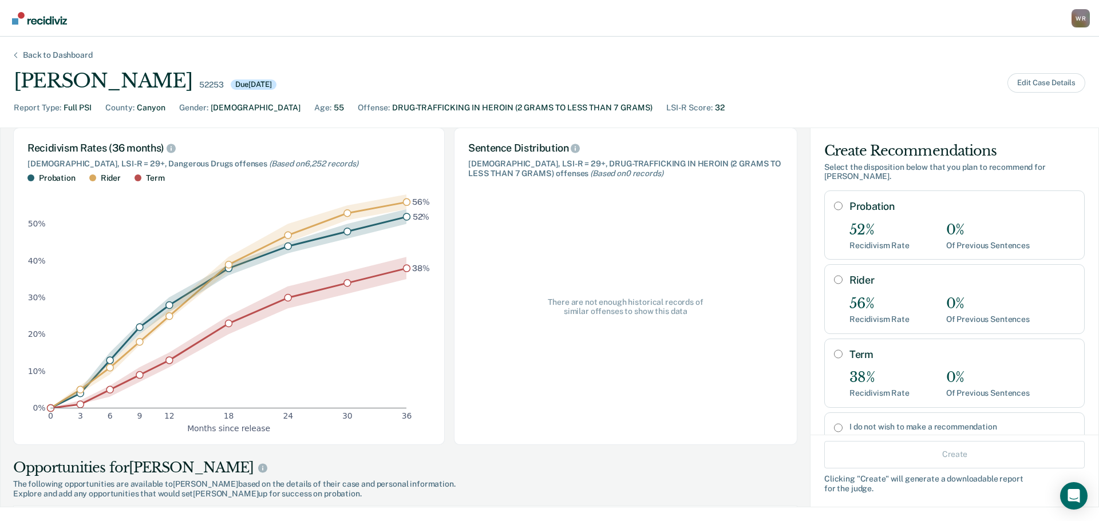
click at [849, 356] on label "Term" at bounding box center [961, 355] width 225 height 13
click at [842, 356] on input "Term" at bounding box center [838, 354] width 9 height 9
radio input "true"
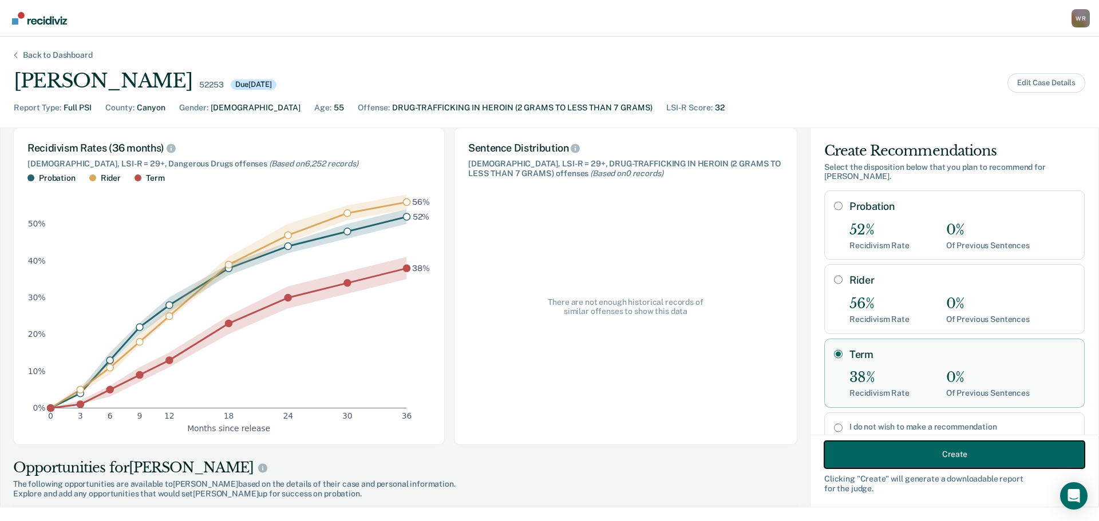
click at [925, 452] on button "Create" at bounding box center [954, 454] width 260 height 27
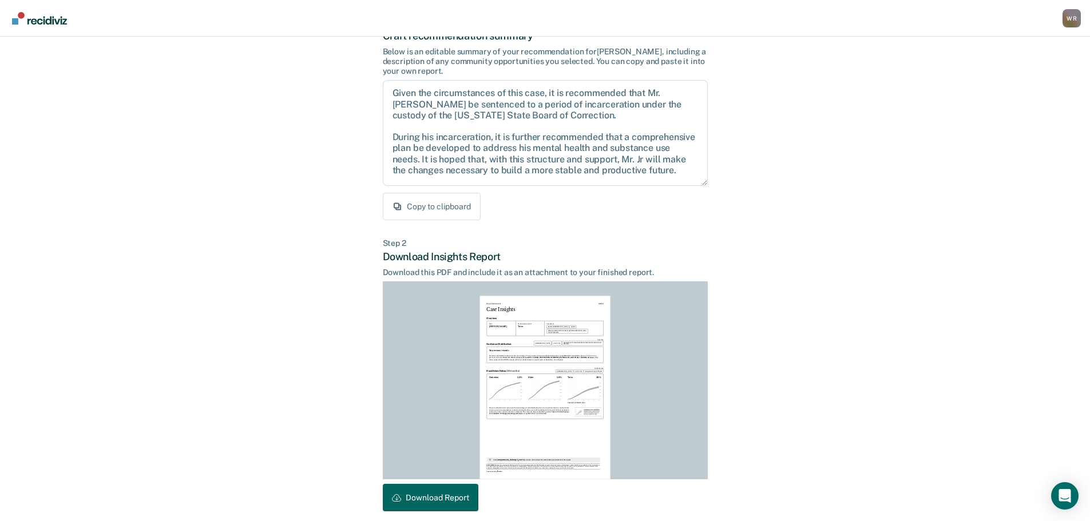
scroll to position [131, 0]
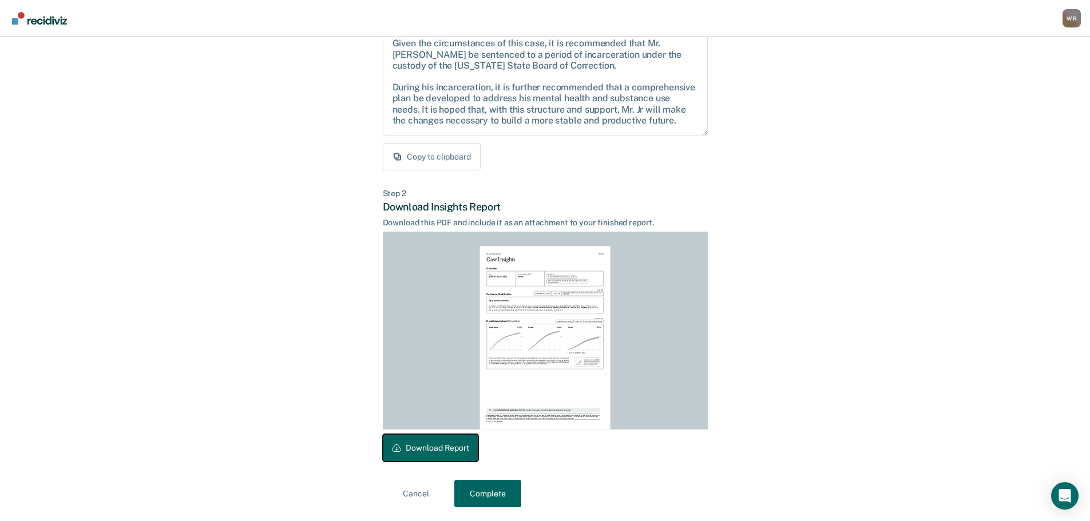
drag, startPoint x: 450, startPoint y: 446, endPoint x: 775, endPoint y: 7, distance: 546.1
click at [450, 444] on button "Download Report" at bounding box center [431, 447] width 96 height 27
click at [493, 492] on button "Complete" at bounding box center [487, 493] width 67 height 27
